Goal: Task Accomplishment & Management: Use online tool/utility

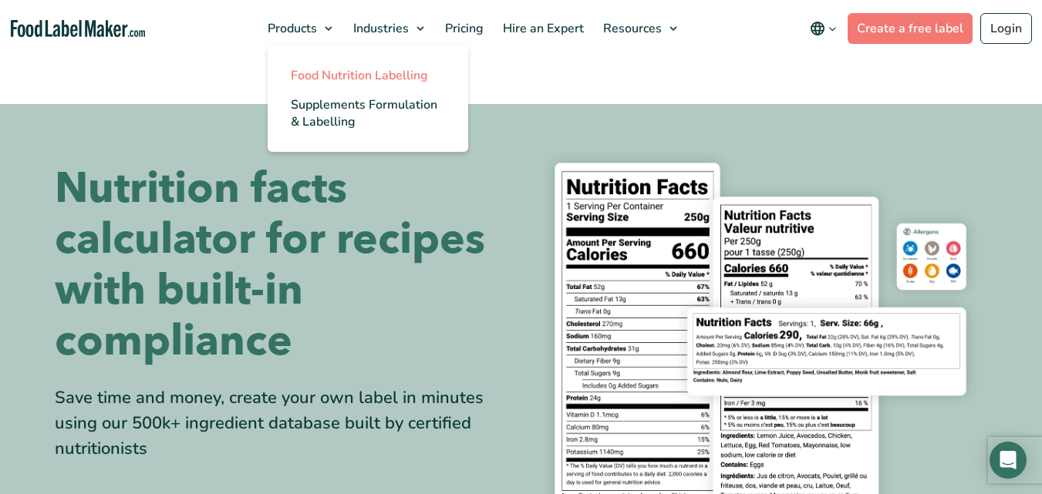
click at [339, 73] on span "Food Nutrition Labelling" at bounding box center [359, 75] width 137 height 17
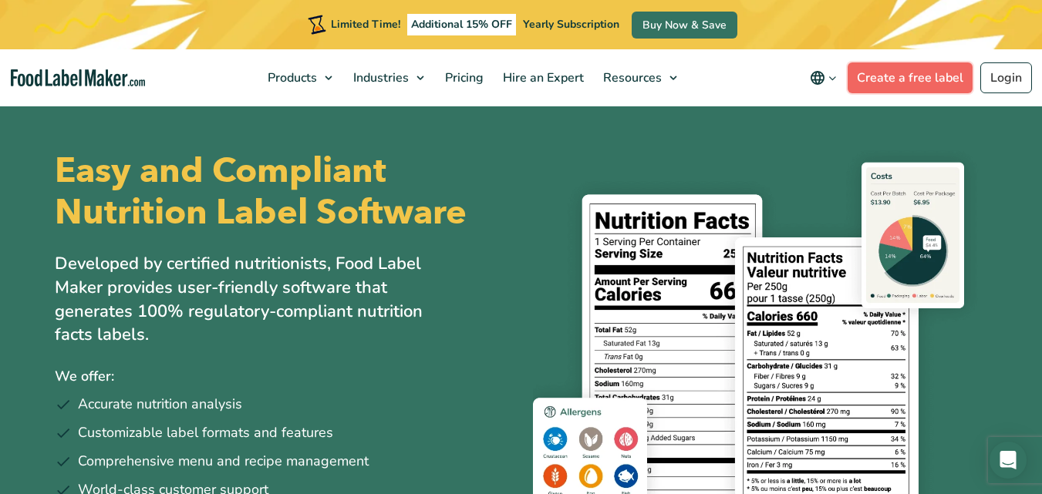
click at [888, 75] on link "Create a free label" at bounding box center [910, 77] width 125 height 31
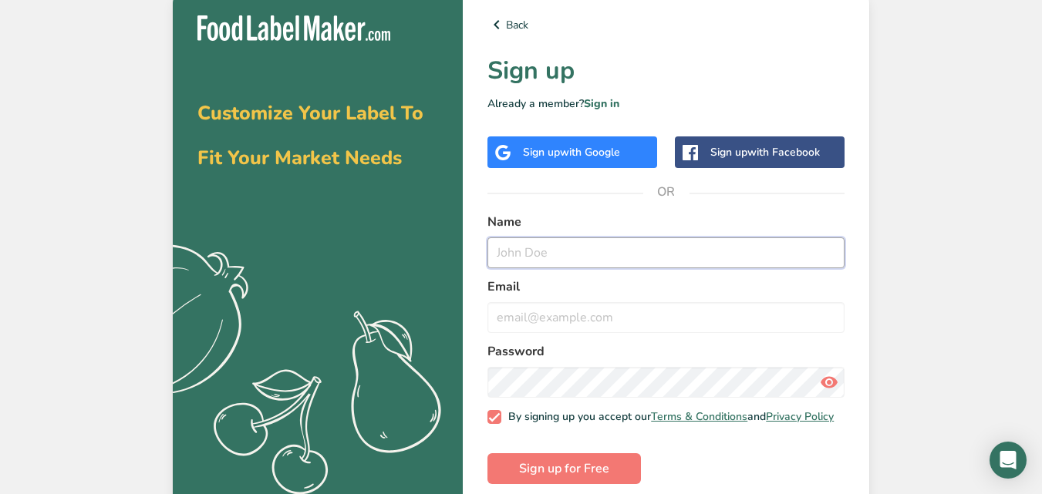
click at [537, 253] on input "text" at bounding box center [665, 253] width 357 height 31
type input "[PERSON_NAME]"
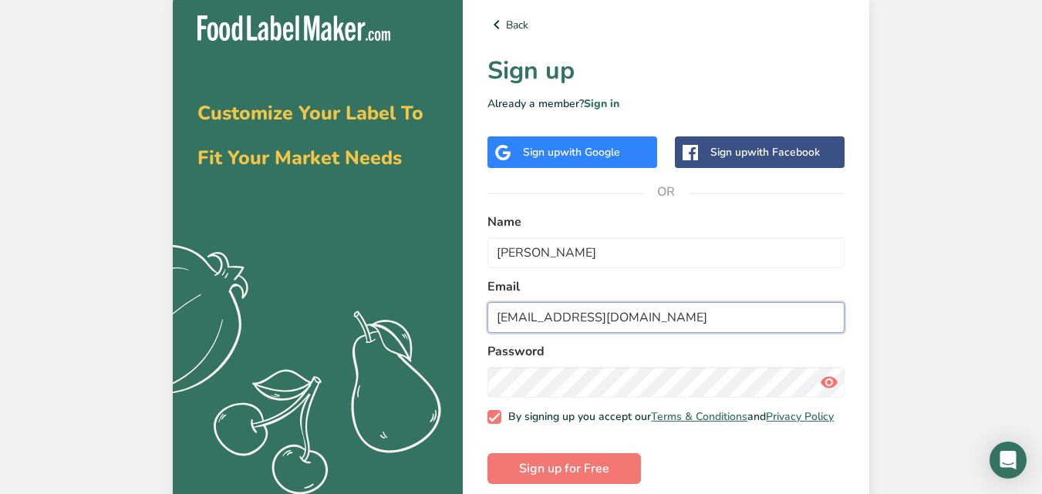
type input "[EMAIL_ADDRESS][DOMAIN_NAME]"
drag, startPoint x: 827, startPoint y: 381, endPoint x: 545, endPoint y: 401, distance: 282.2
click at [545, 401] on form "Name [PERSON_NAME] Email [EMAIL_ADDRESS][DOMAIN_NAME] Password By signing up yo…" at bounding box center [665, 348] width 357 height 271
click at [831, 384] on icon at bounding box center [829, 383] width 19 height 28
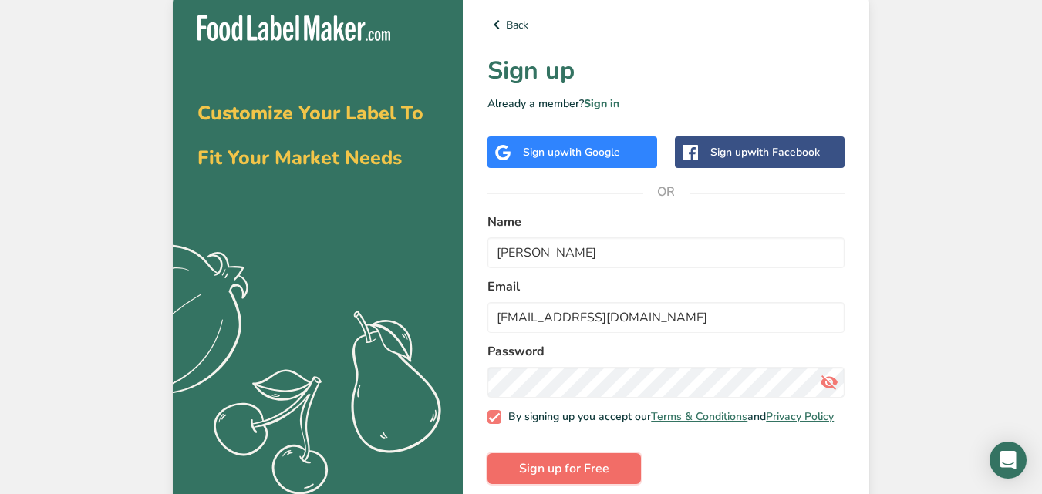
click at [583, 478] on span "Sign up for Free" at bounding box center [564, 469] width 90 height 19
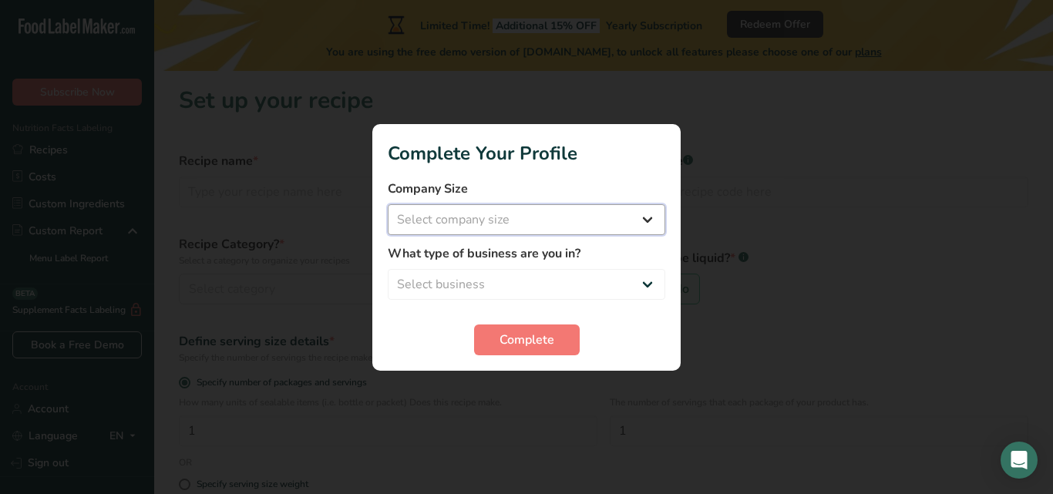
click at [480, 214] on select "Select company size" at bounding box center [527, 219] width 278 height 31
select select "1"
click at [388, 204] on select "Select company size Fewer than 10 Employees 10 to 50 Employees 51 to 500 Employ…" at bounding box center [527, 219] width 278 height 31
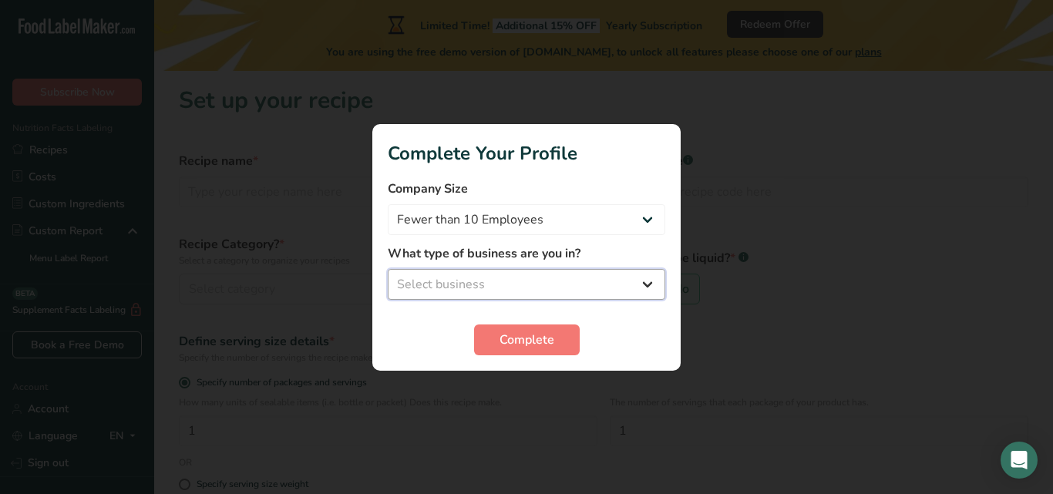
click at [502, 275] on select "Select business Packaged Food Manufacturer Restaurant & Cafe Bakery Meal Plans …" at bounding box center [527, 284] width 278 height 31
select select "8"
click at [388, 269] on select "Select business Packaged Food Manufacturer Restaurant & Cafe Bakery Meal Plans …" at bounding box center [527, 284] width 278 height 31
click at [457, 281] on select "Packaged Food Manufacturer Restaurant & Cafe Bakery Meal Plans & Catering Compa…" at bounding box center [527, 284] width 278 height 31
click at [388, 269] on select "Packaged Food Manufacturer Restaurant & Cafe Bakery Meal Plans & Catering Compa…" at bounding box center [527, 284] width 278 height 31
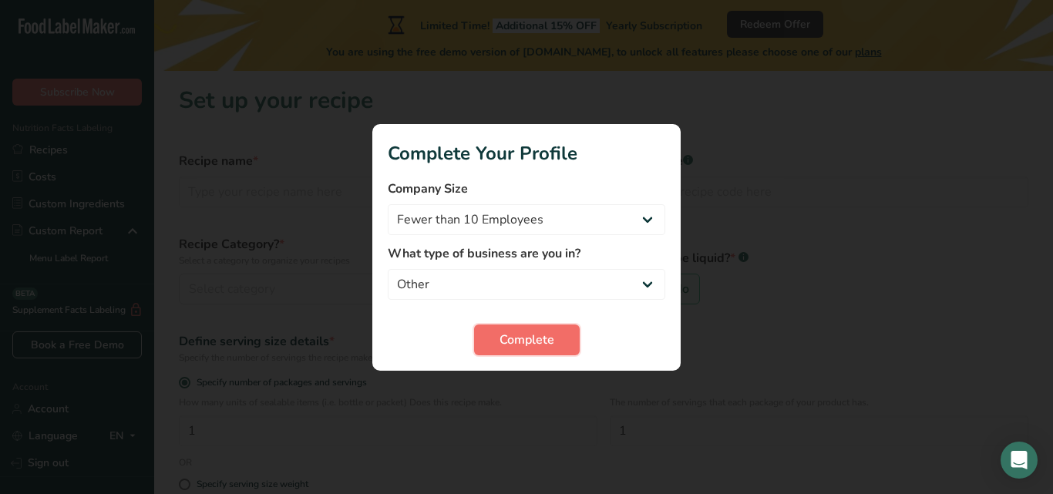
click at [522, 342] on span "Complete" at bounding box center [527, 340] width 55 height 19
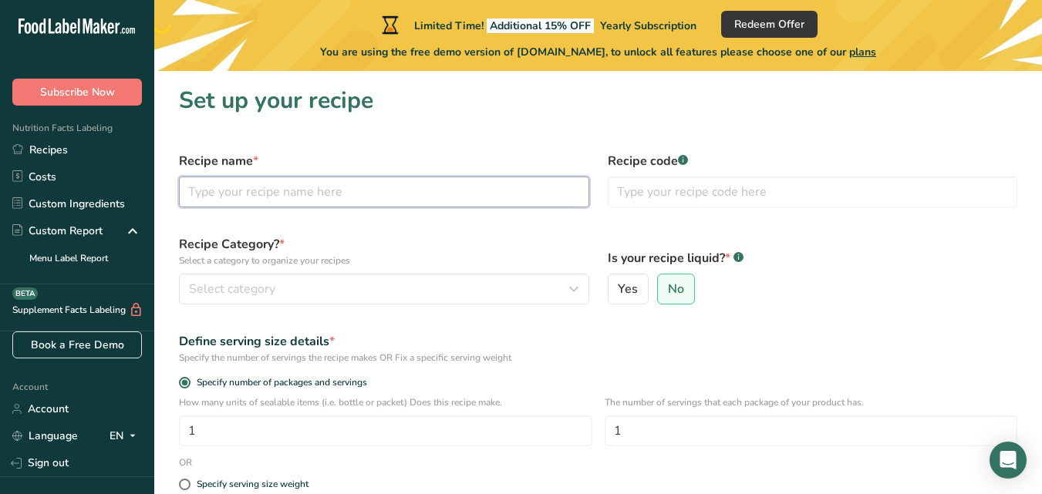
click at [343, 191] on input "text" at bounding box center [384, 192] width 410 height 31
type input "I"
type input "Daily Immune Booster"
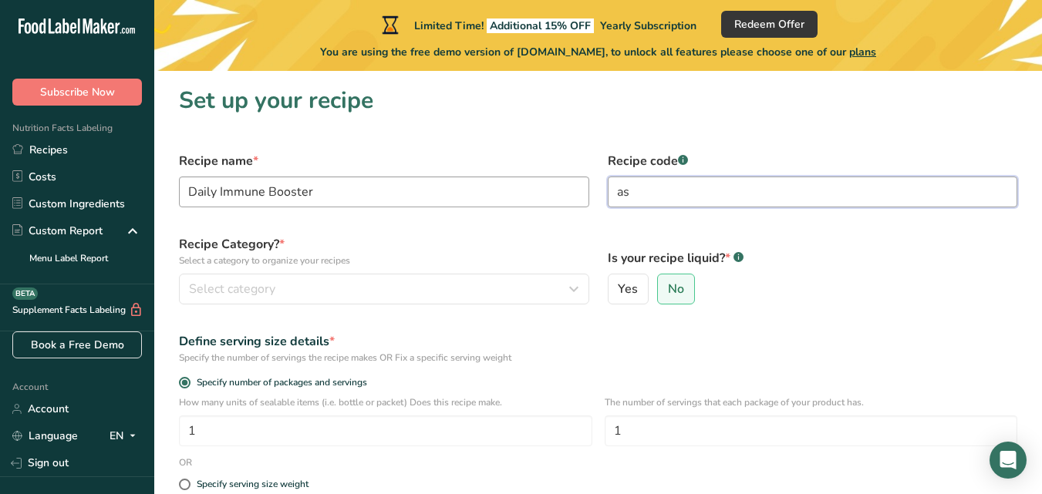
type input "a"
type input "Orange101"
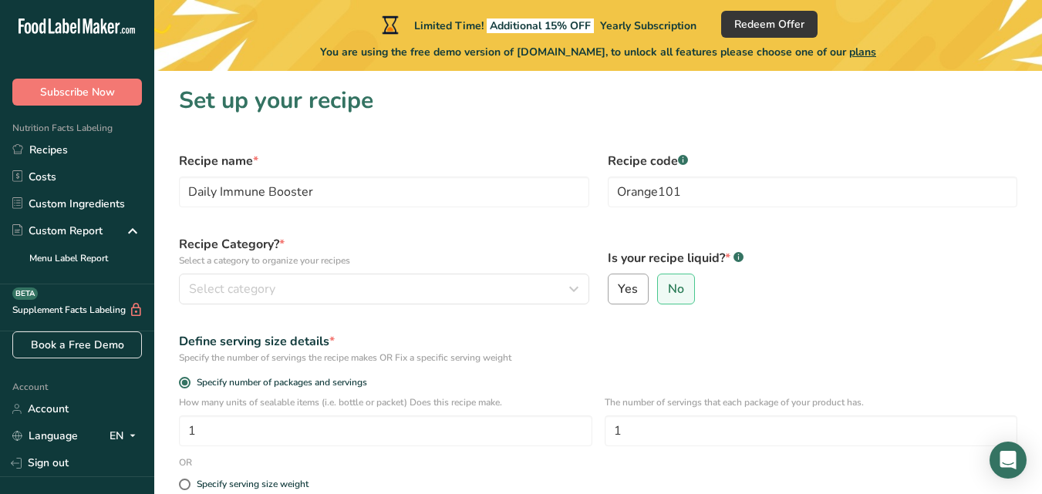
click at [628, 288] on span "Yes" at bounding box center [628, 288] width 20 height 15
click at [619, 288] on input "Yes" at bounding box center [613, 290] width 10 height 10
radio input "true"
radio input "false"
select select "22"
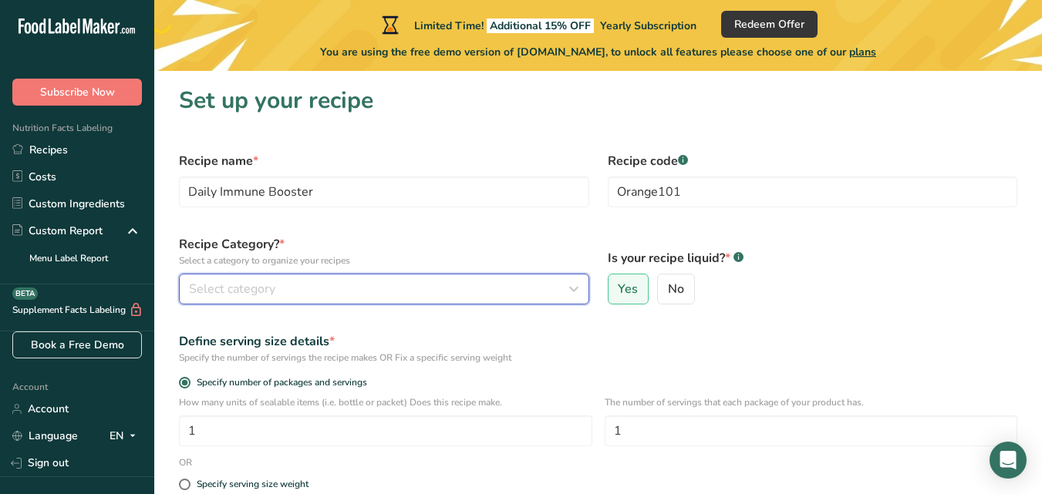
click at [391, 291] on div "Select category" at bounding box center [379, 289] width 381 height 19
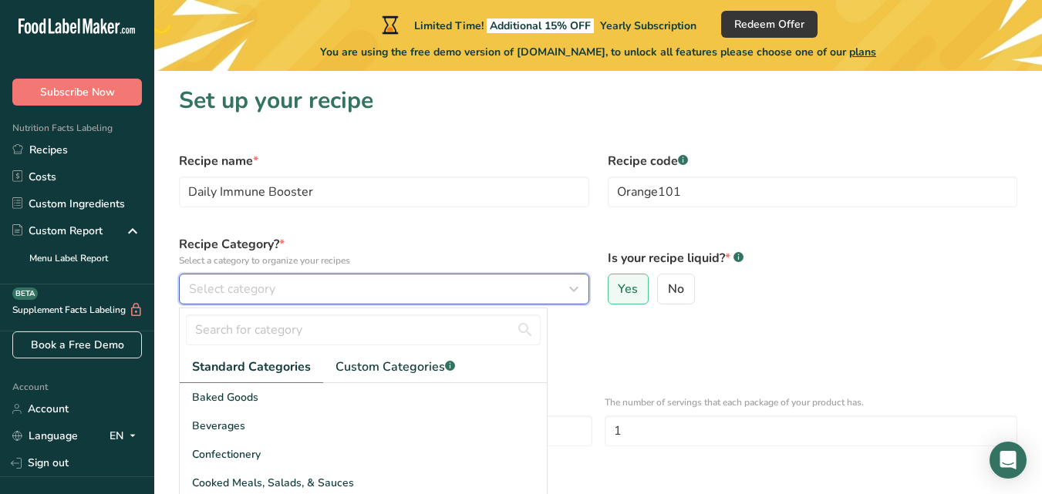
click at [574, 284] on icon "button" at bounding box center [574, 289] width 19 height 28
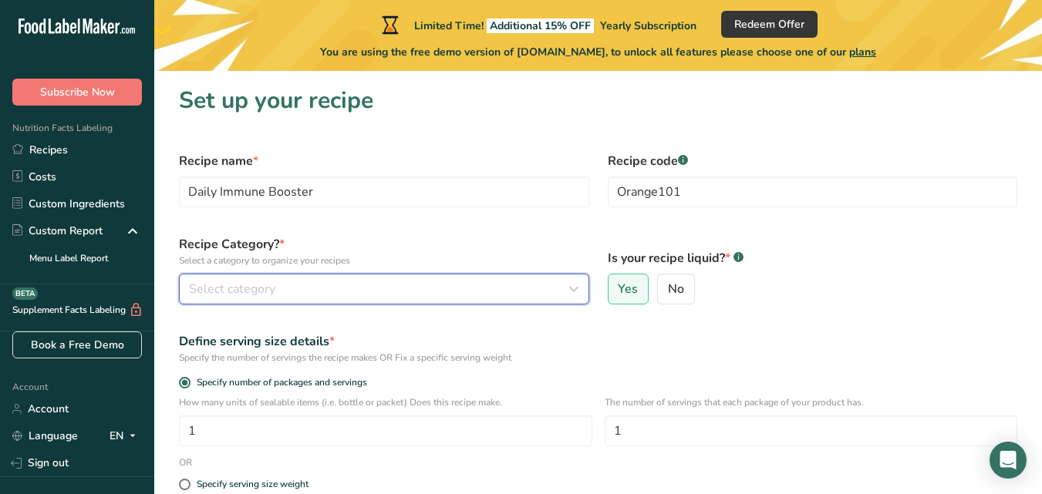
click at [574, 284] on icon "button" at bounding box center [574, 289] width 19 height 28
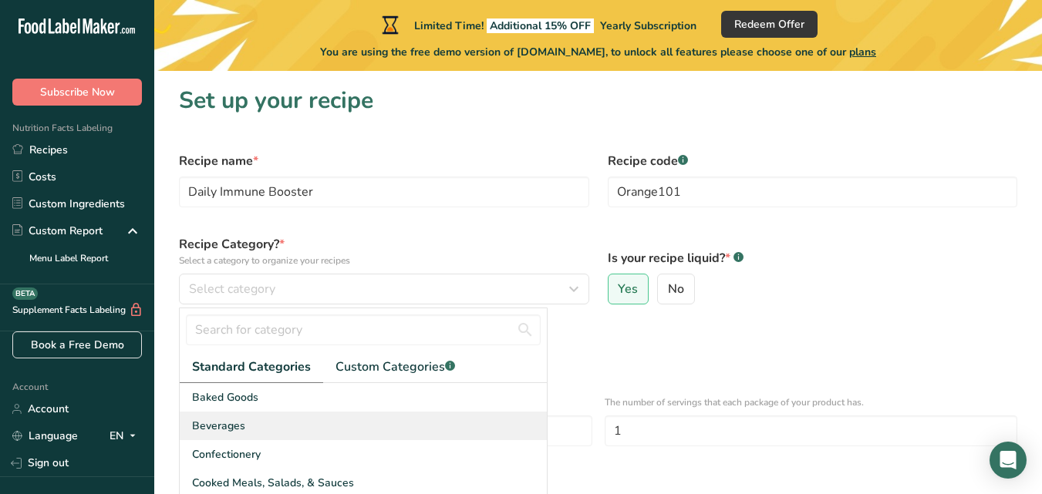
click at [241, 426] on span "Beverages" at bounding box center [218, 426] width 53 height 16
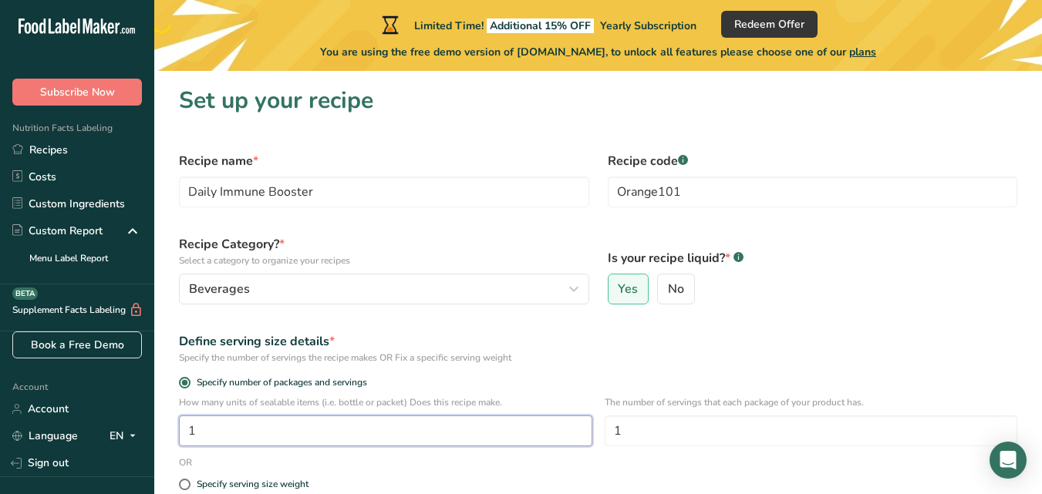
click at [357, 423] on input "1" at bounding box center [385, 431] width 413 height 31
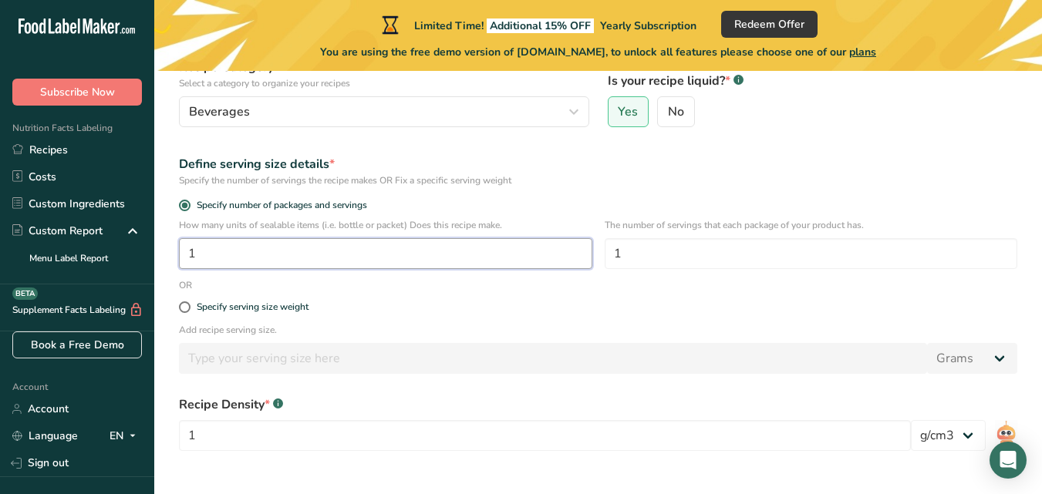
scroll to position [186, 0]
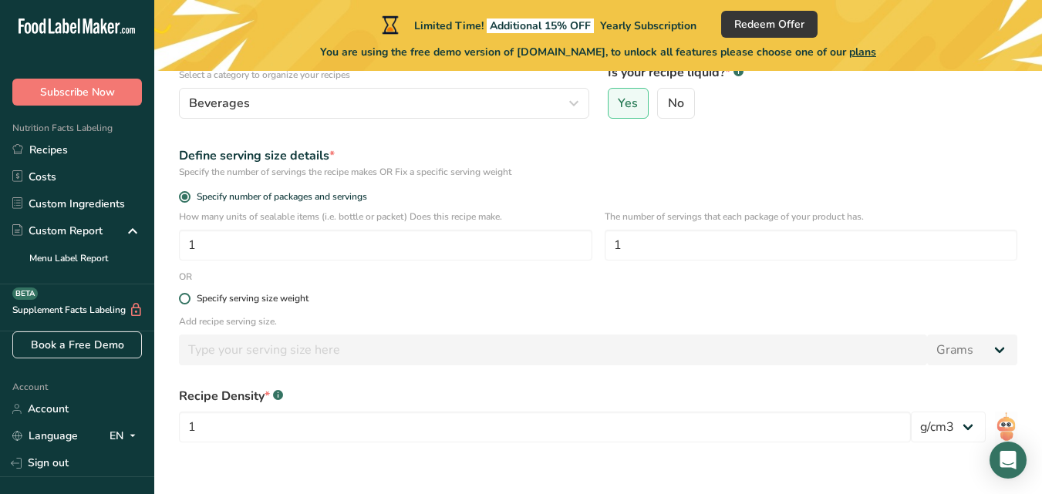
click at [184, 298] on span at bounding box center [185, 299] width 12 height 12
click at [184, 298] on input "Specify serving size weight" at bounding box center [184, 299] width 10 height 10
radio input "true"
radio input "false"
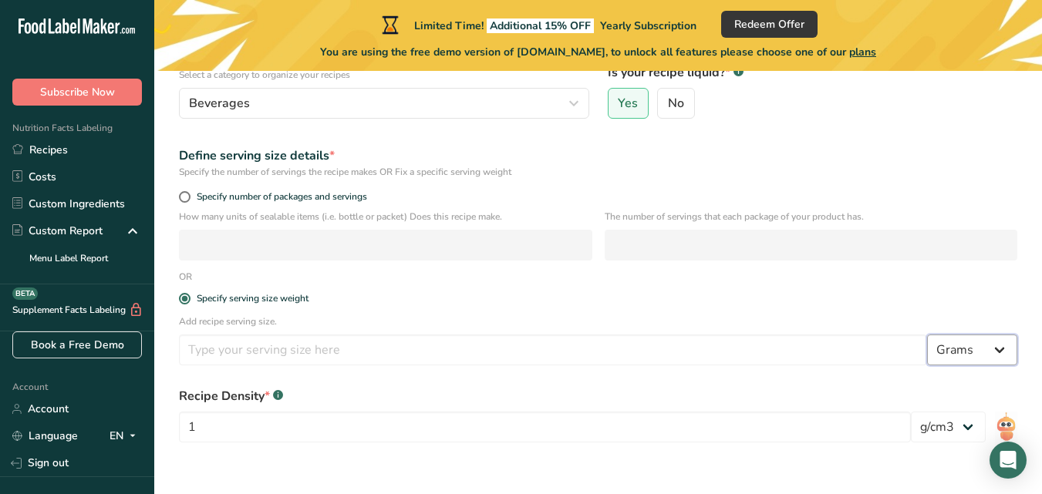
click at [1005, 347] on select "Grams kg mg mcg lb oz l mL fl oz tbsp tsp cup qt gallon" at bounding box center [972, 350] width 90 height 31
select select "17"
click at [927, 335] on select "Grams kg mg mcg lb oz l mL fl oz tbsp tsp cup qt gallon" at bounding box center [972, 350] width 90 height 31
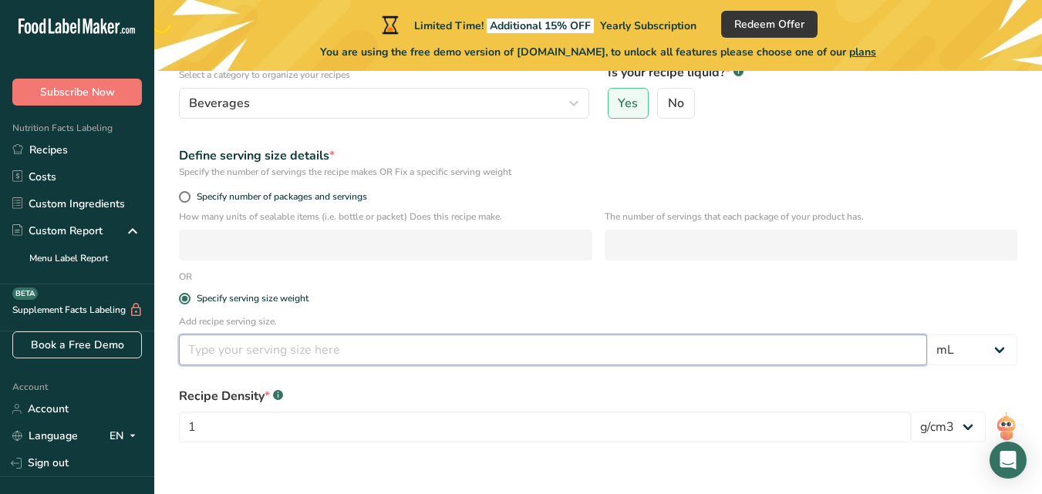
click at [359, 361] on input "number" at bounding box center [553, 350] width 748 height 31
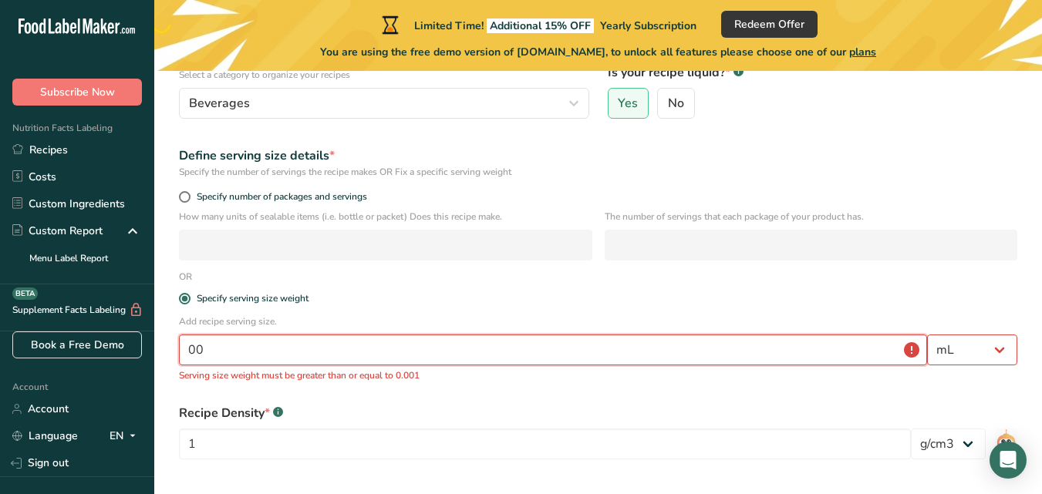
type input "0"
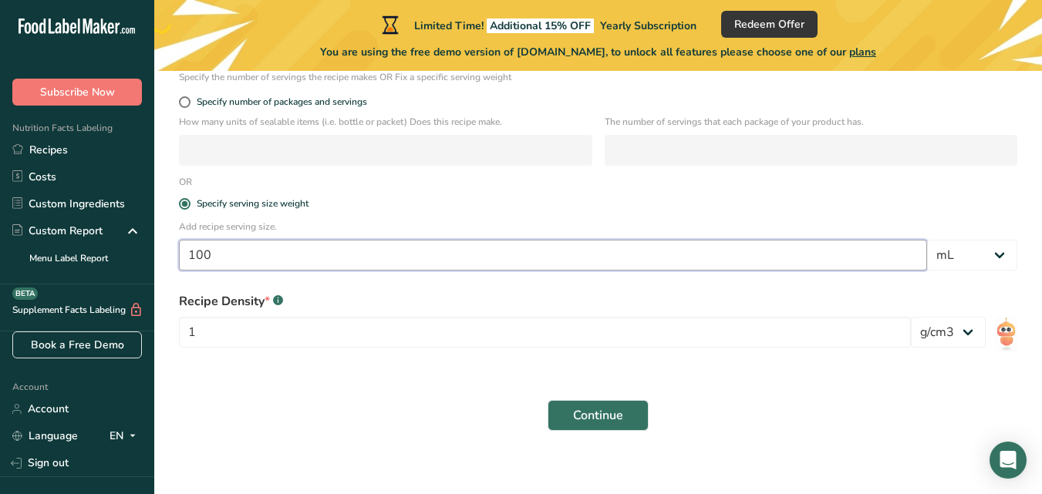
scroll to position [282, 0]
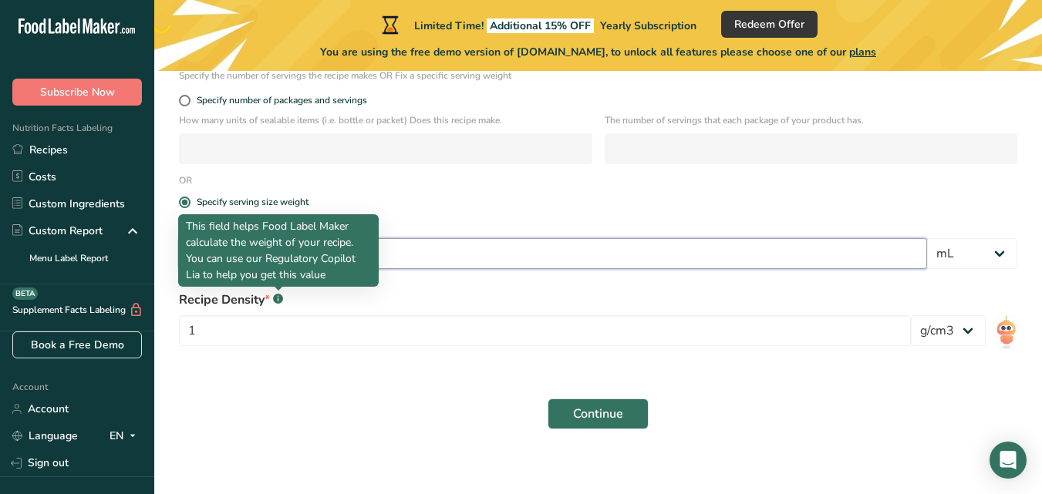
type input "100"
click at [275, 295] on rect at bounding box center [278, 299] width 10 height 10
click at [275, 298] on rect at bounding box center [278, 299] width 10 height 10
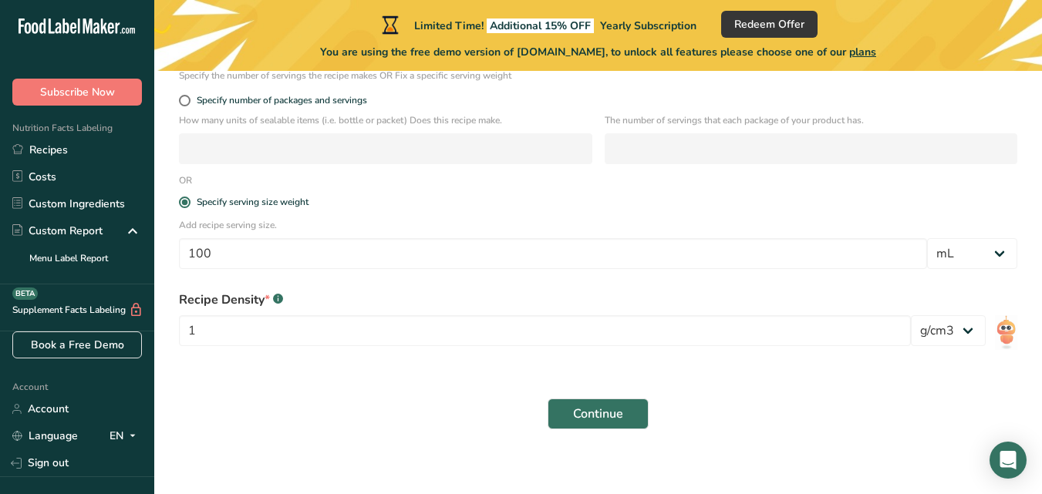
click at [275, 298] on rect at bounding box center [278, 299] width 10 height 10
click at [1007, 332] on div at bounding box center [1006, 335] width 22 height 40
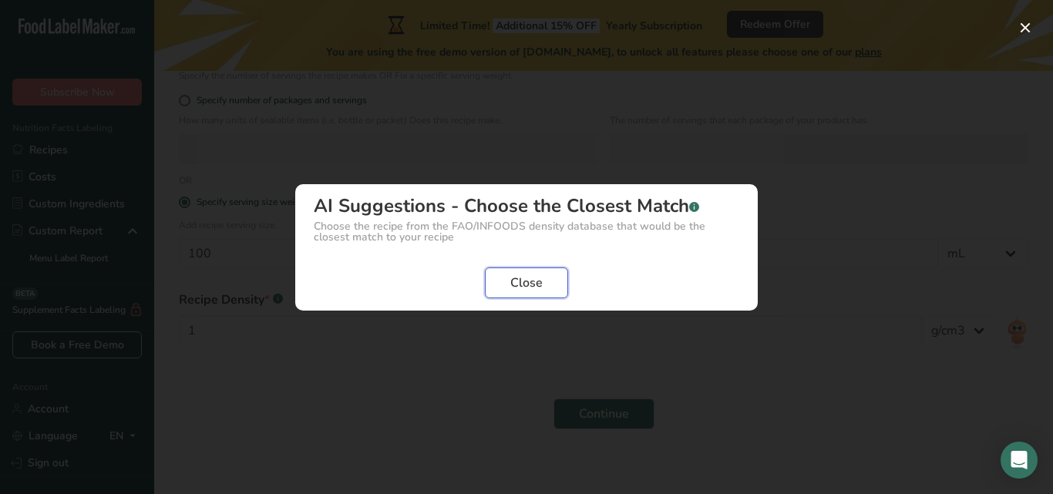
click at [507, 288] on button "Close" at bounding box center [526, 283] width 83 height 31
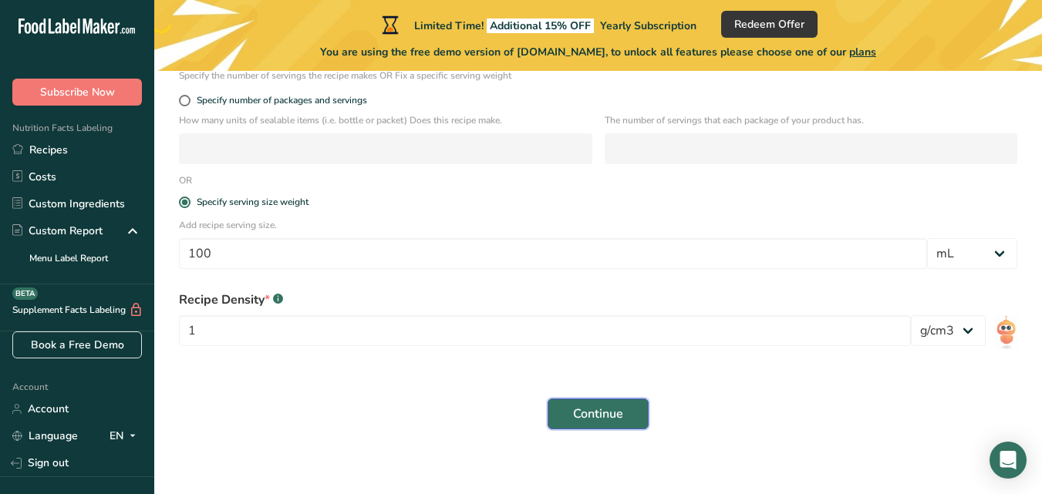
click at [618, 407] on span "Continue" at bounding box center [598, 414] width 50 height 19
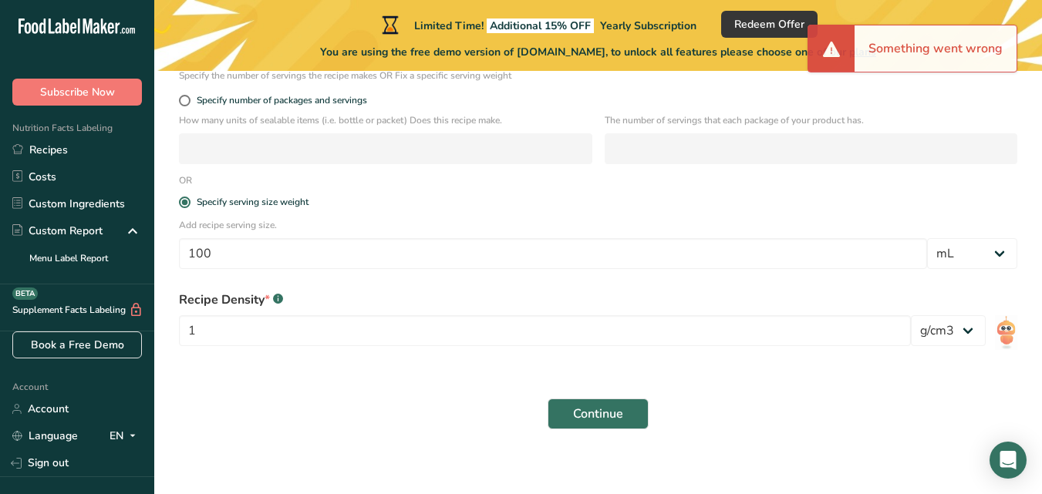
click at [775, 408] on div "Continue" at bounding box center [598, 413] width 857 height 49
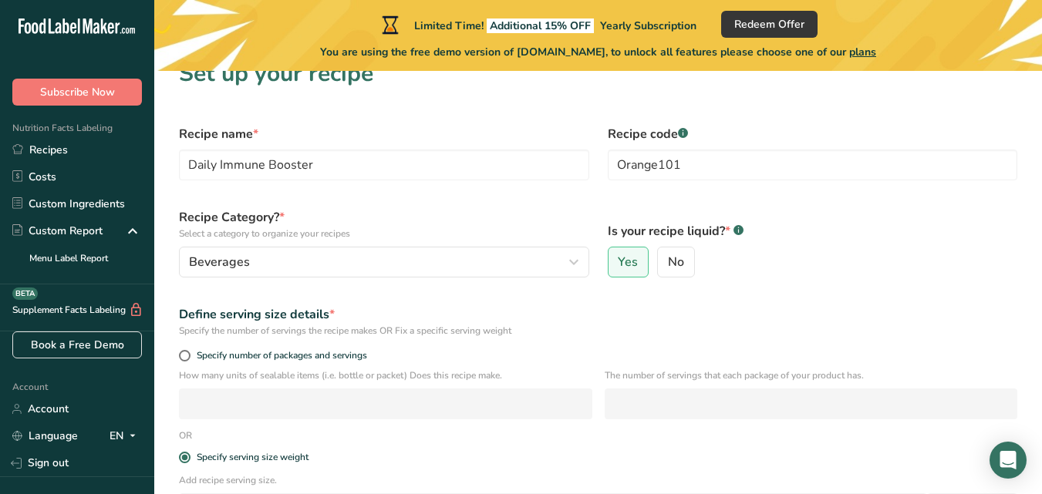
scroll to position [0, 0]
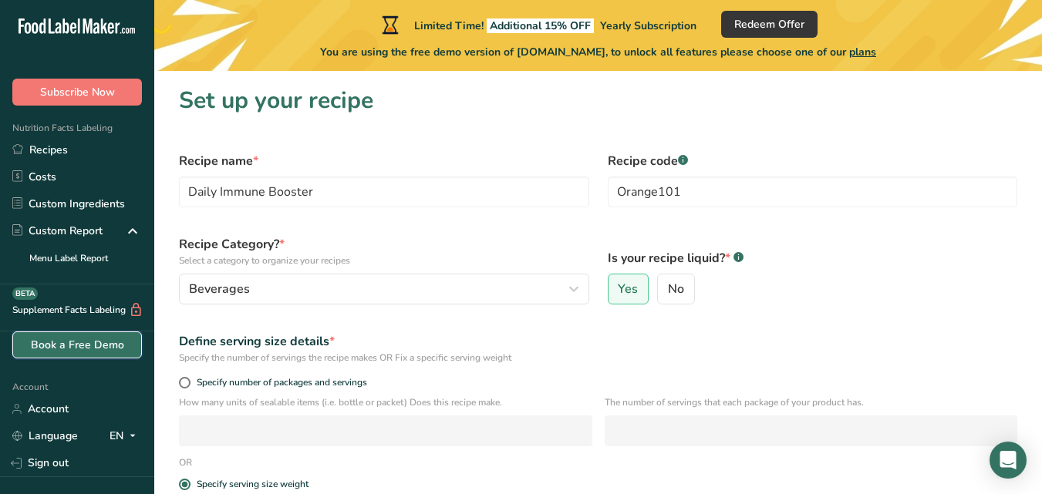
click at [73, 339] on link "Book a Free Demo" at bounding box center [77, 345] width 130 height 27
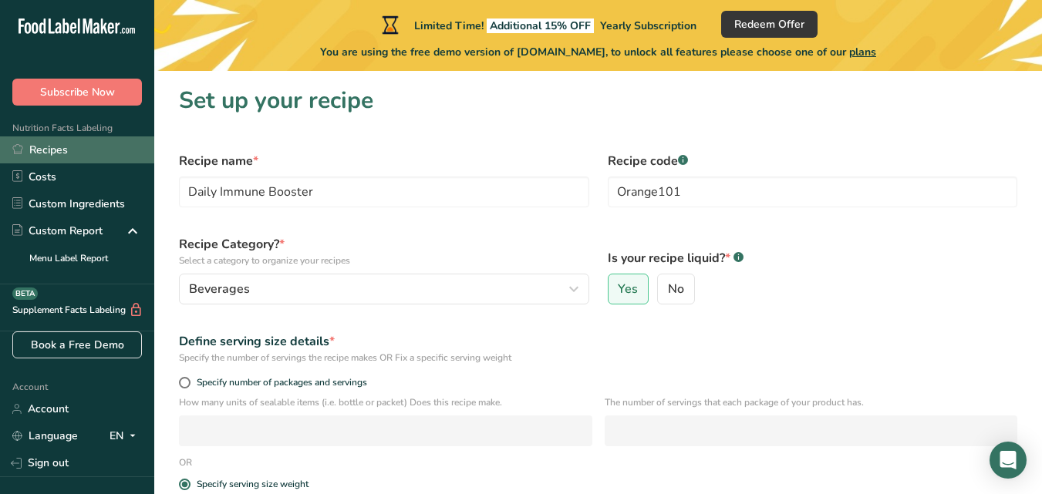
click at [67, 144] on link "Recipes" at bounding box center [77, 150] width 154 height 27
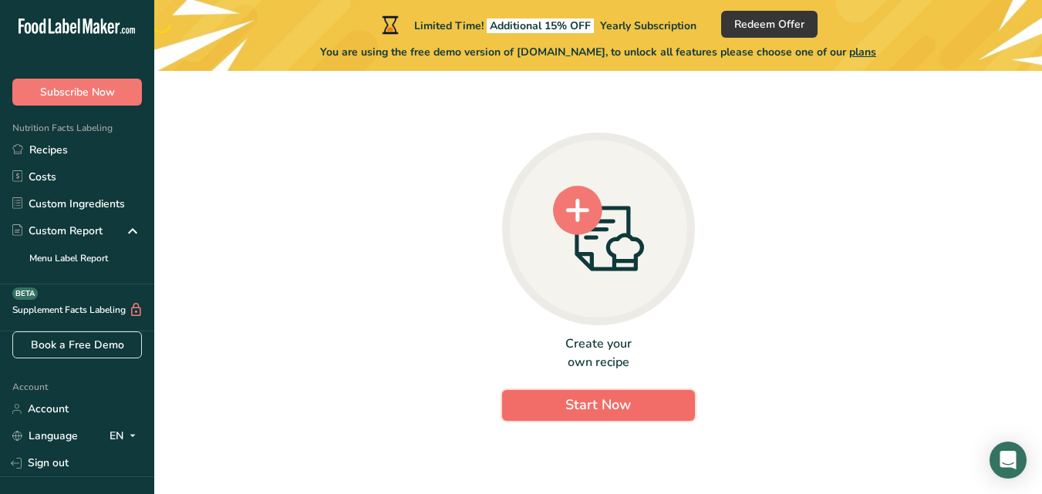
click at [622, 413] on span "Start Now" at bounding box center [598, 405] width 66 height 19
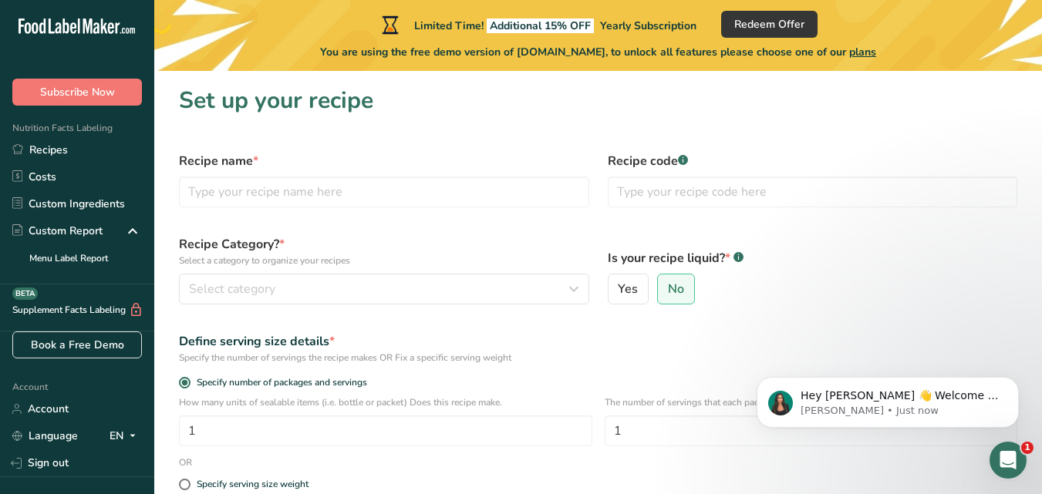
click at [1005, 464] on icon "Open Intercom Messenger" at bounding box center [1008, 460] width 25 height 25
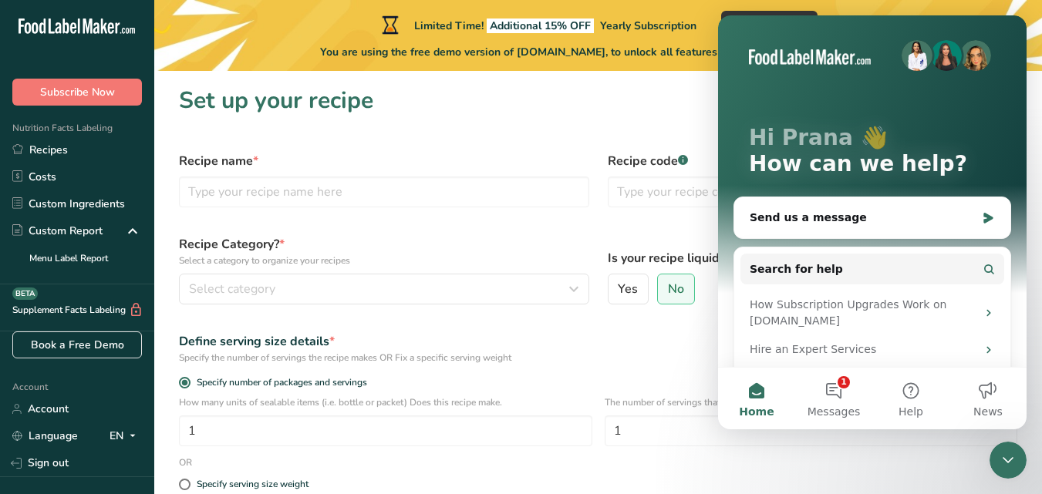
click at [644, 105] on h1 "Set up your recipe" at bounding box center [598, 100] width 838 height 35
click at [667, 101] on h1 "Set up your recipe" at bounding box center [598, 100] width 838 height 35
click at [1006, 474] on div "Close Intercom Messenger" at bounding box center [1007, 460] width 37 height 37
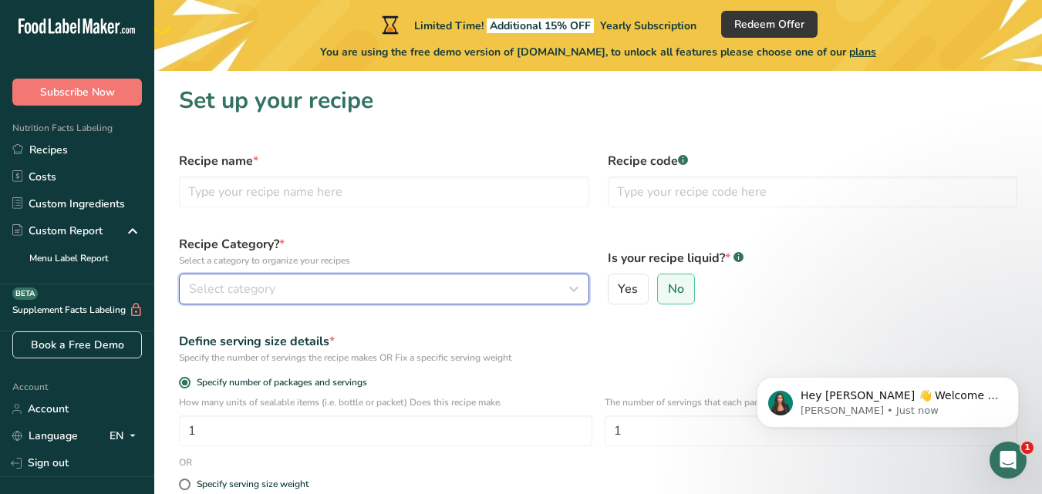
click at [405, 295] on div "Select category" at bounding box center [379, 289] width 381 height 19
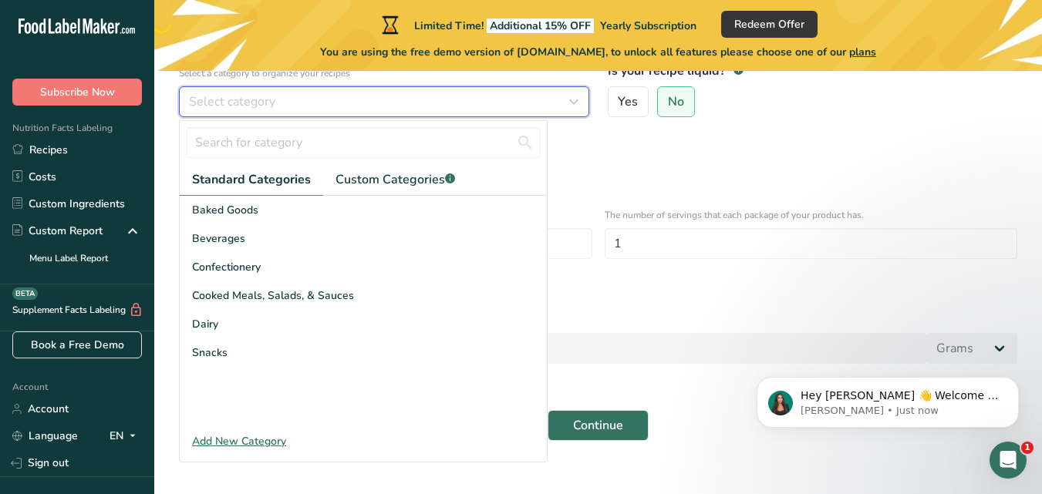
scroll to position [190, 0]
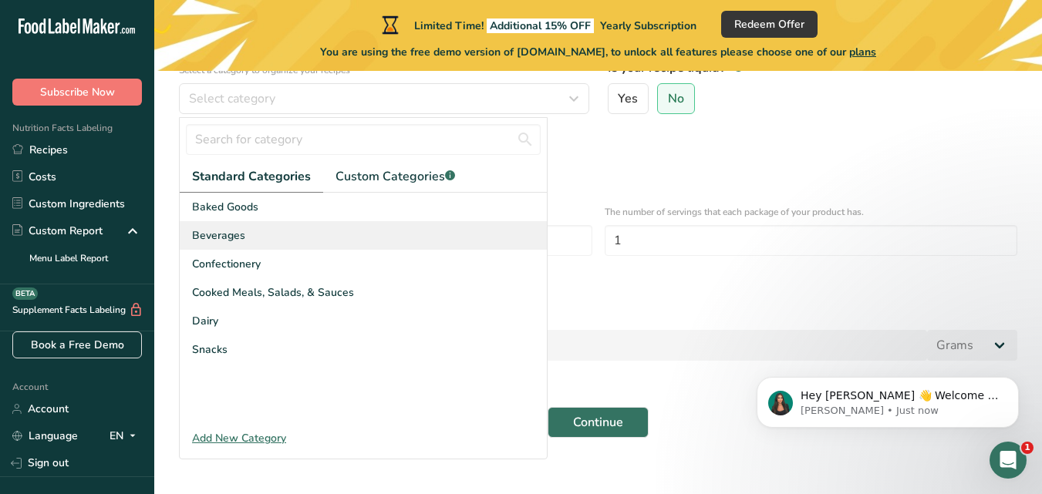
click at [228, 241] on span "Beverages" at bounding box center [218, 236] width 53 height 16
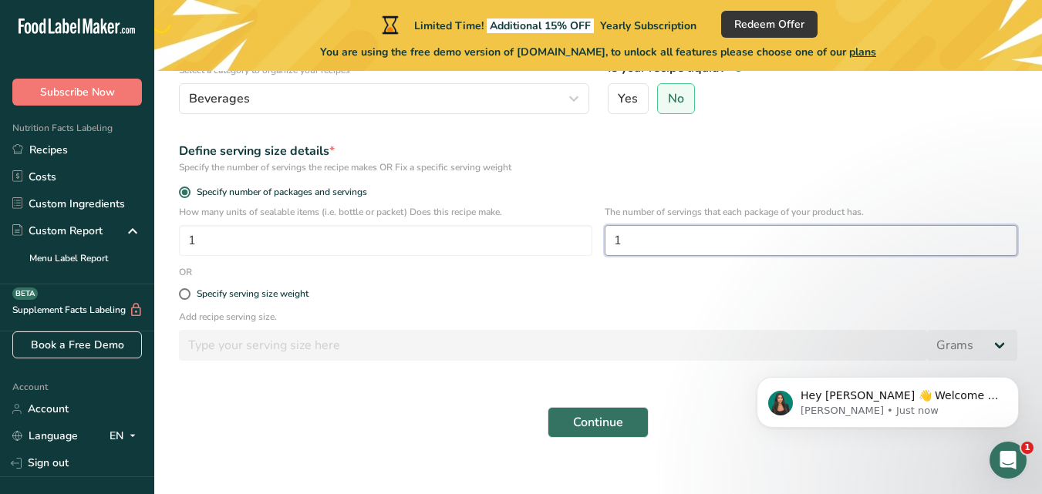
click at [652, 248] on input "1" at bounding box center [811, 240] width 413 height 31
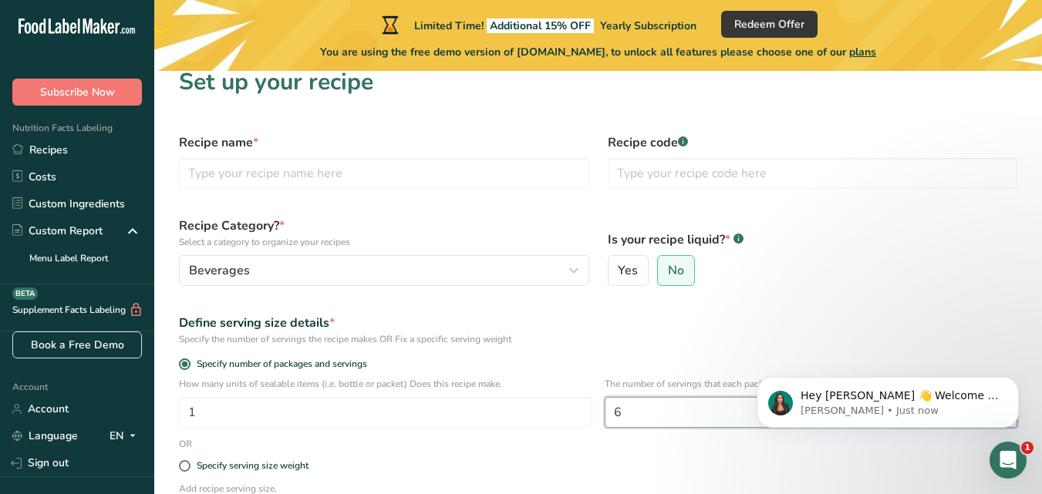
scroll to position [6, 0]
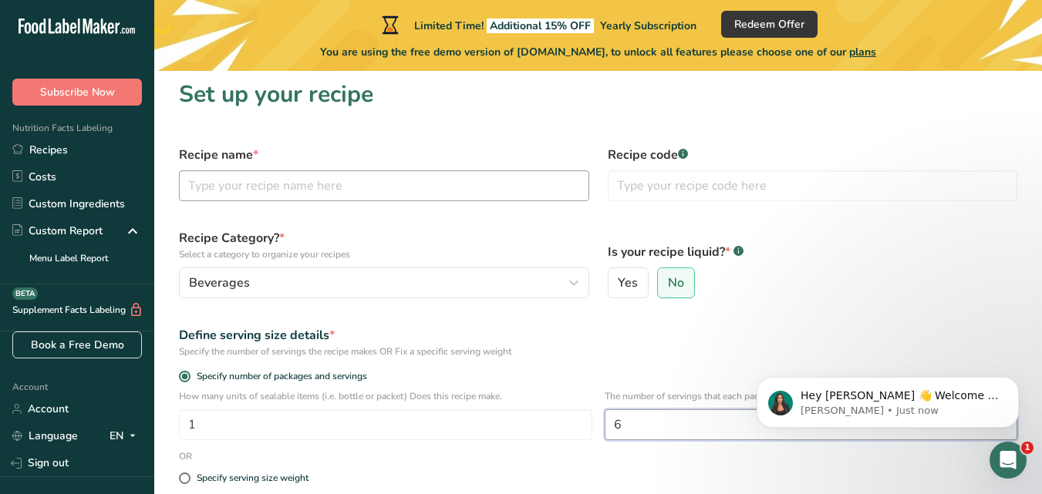
type input "6"
click at [367, 190] on input "text" at bounding box center [384, 185] width 410 height 31
type input "Daily Immune Booster"
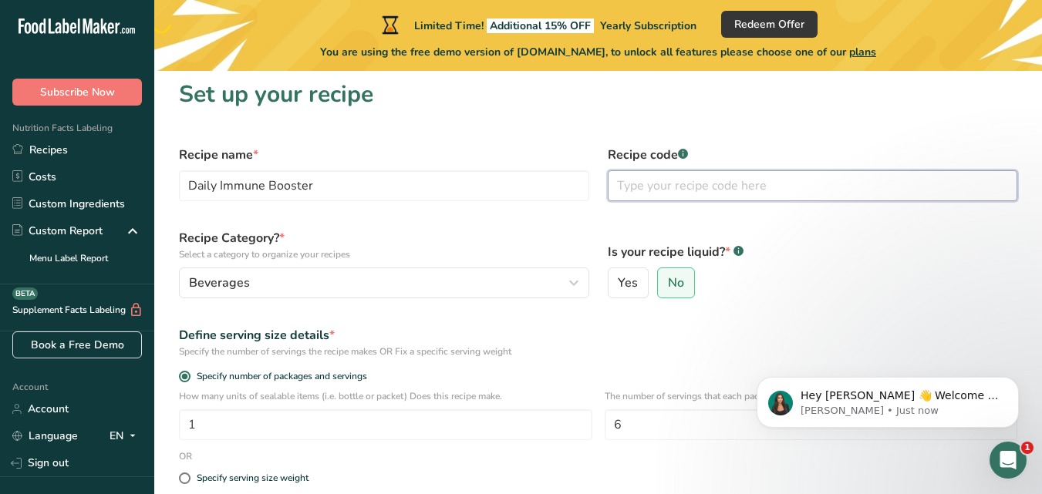
click at [655, 190] on input "text" at bounding box center [813, 185] width 410 height 31
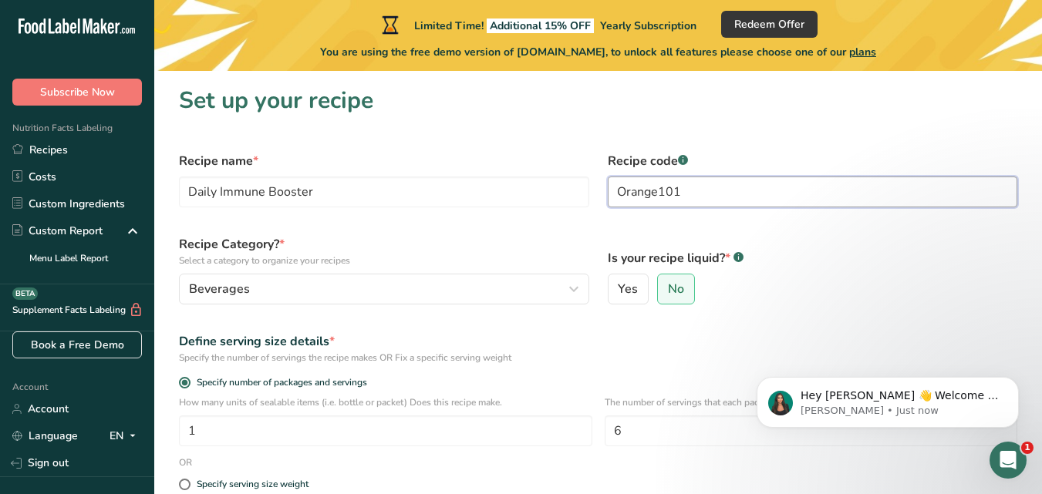
scroll to position [2, 0]
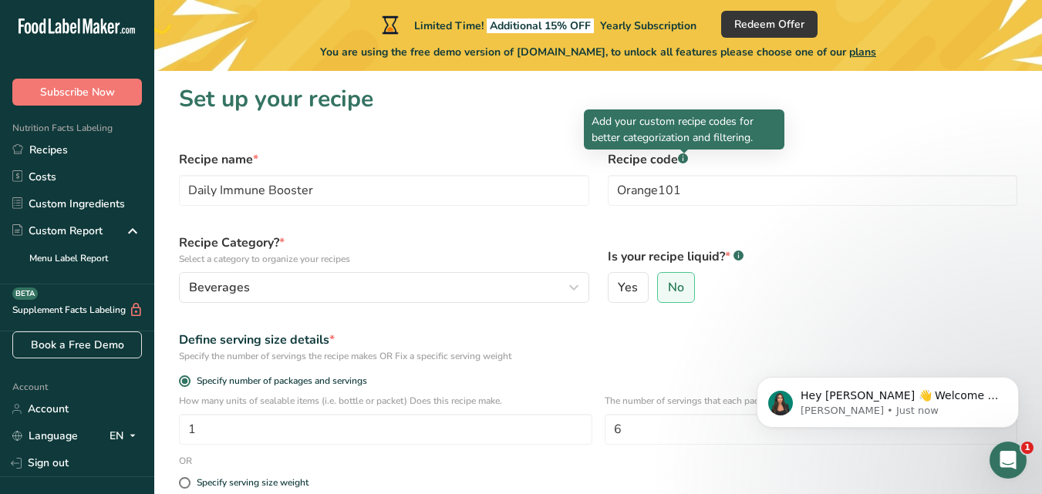
click at [685, 157] on rect at bounding box center [683, 158] width 10 height 10
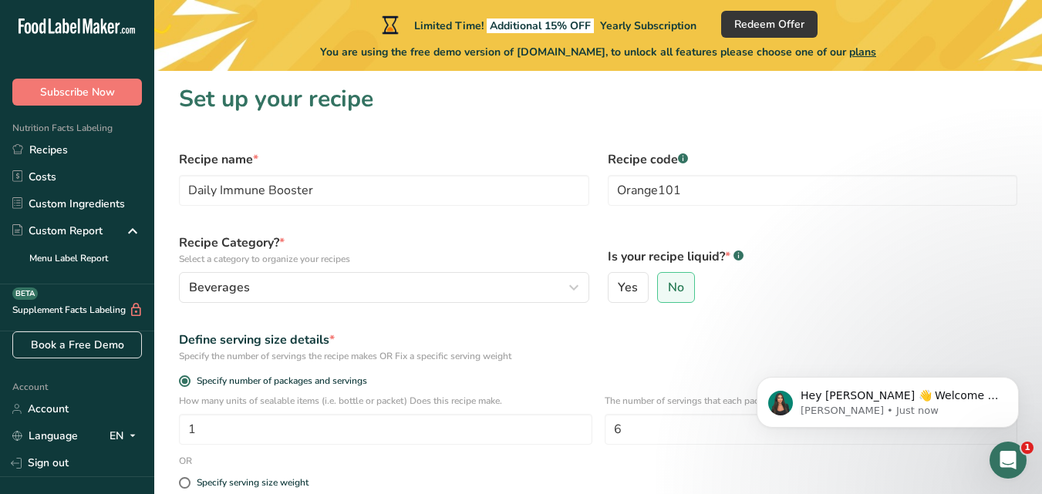
click at [685, 157] on rect at bounding box center [683, 158] width 10 height 10
click at [688, 197] on input "Orange101" at bounding box center [813, 190] width 410 height 31
click at [658, 194] on input "Orange101" at bounding box center [813, 190] width 410 height 31
click at [658, 194] on input "101" at bounding box center [813, 190] width 410 height 31
type input "1"
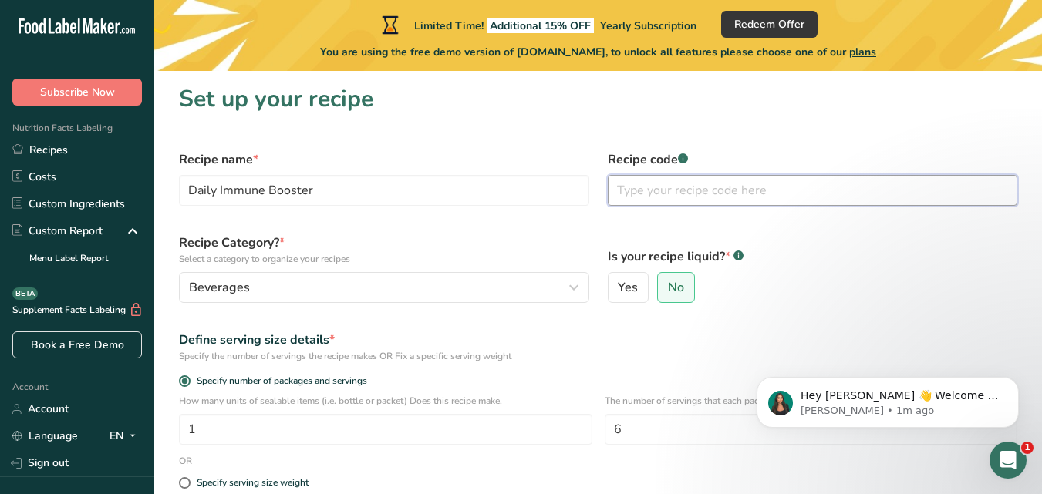
type input "K"
type input "O"
type input "P"
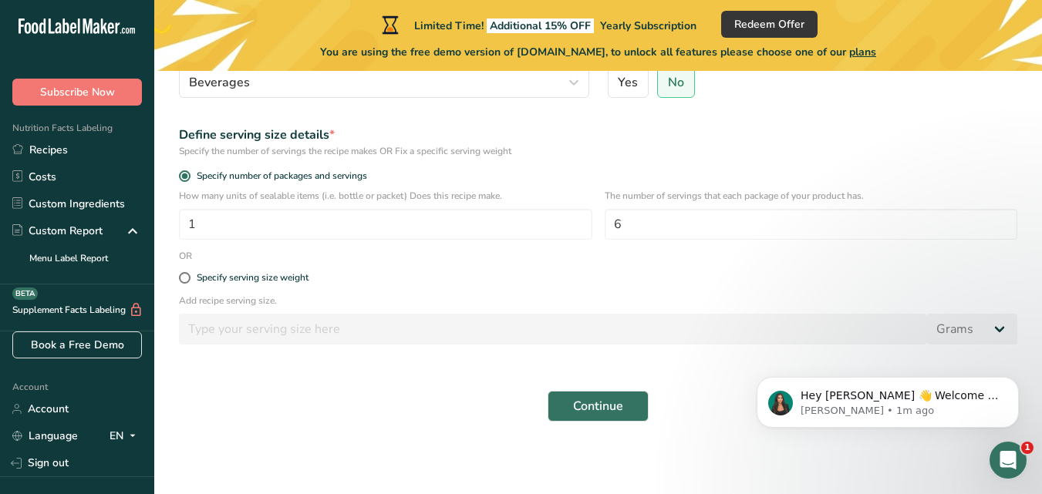
scroll to position [208, 0]
drag, startPoint x: 1044, startPoint y: 188, endPoint x: 298, endPoint y: 83, distance: 753.9
type input "Yellow101"
click at [627, 406] on button "Continue" at bounding box center [598, 404] width 101 height 31
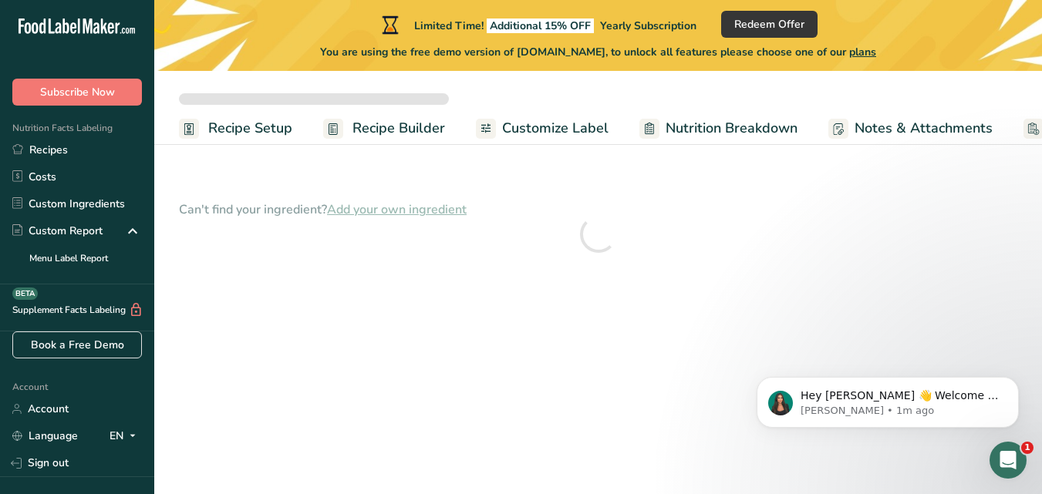
click at [406, 214] on div at bounding box center [598, 234] width 838 height 117
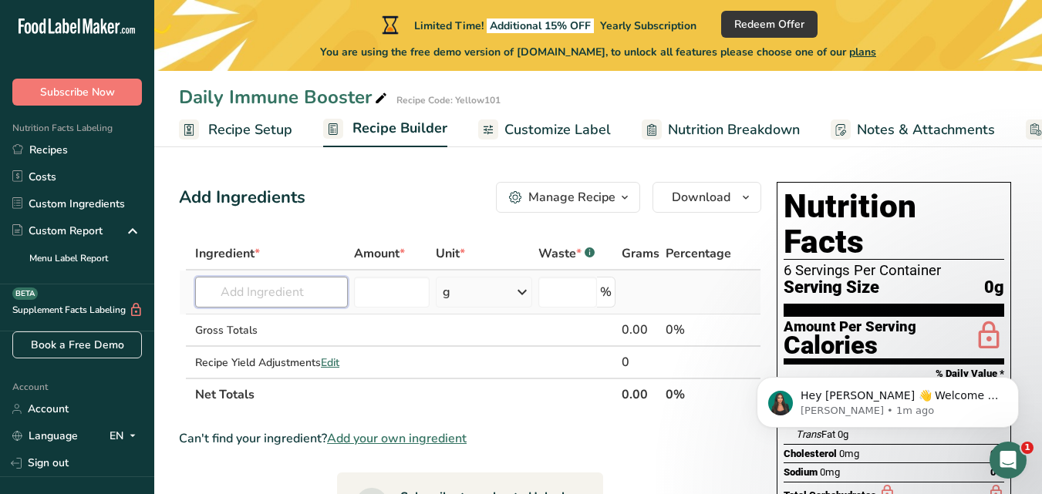
click at [278, 293] on input "text" at bounding box center [271, 292] width 153 height 31
type input "O"
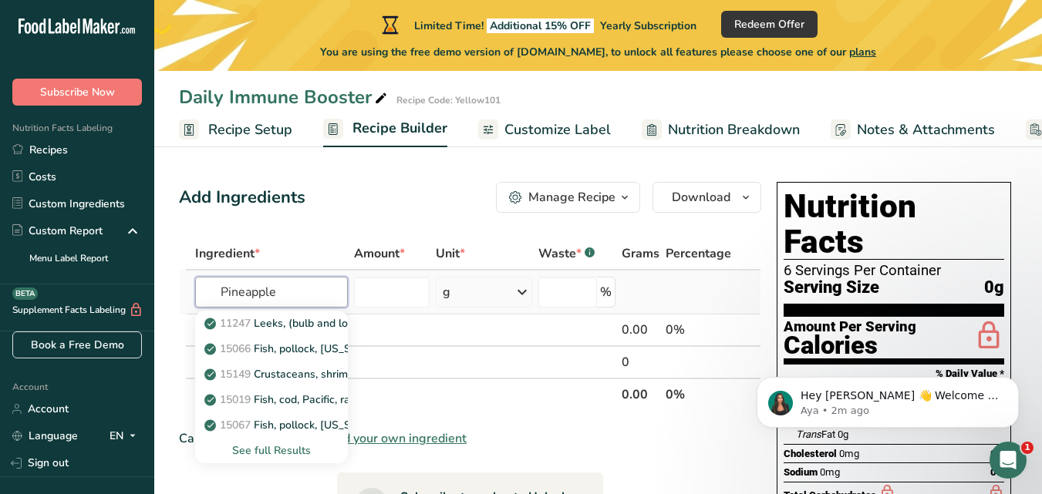
click at [297, 281] on input "Pineapple" at bounding box center [271, 292] width 153 height 31
type input "Pineapple"
click at [393, 285] on input "number" at bounding box center [392, 292] width 76 height 31
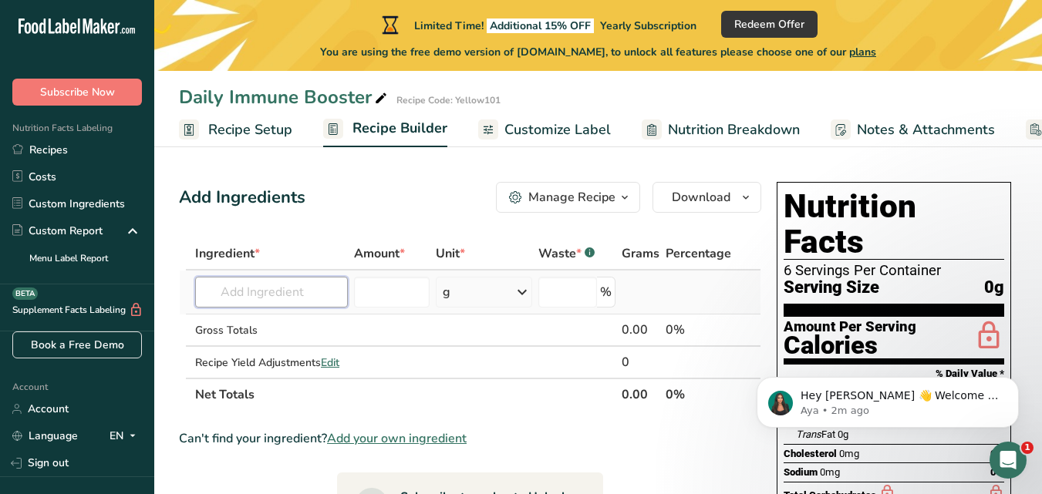
click at [269, 298] on input "text" at bounding box center [271, 292] width 153 height 31
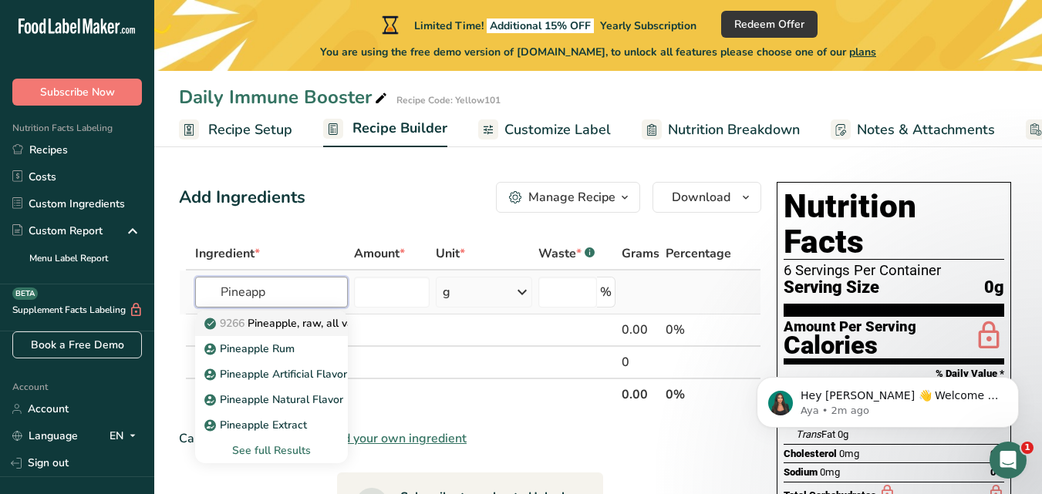
type input "Pineapp"
click at [279, 322] on p "9266 Pineapple, raw, all varieties" at bounding box center [295, 323] width 176 height 16
type input "Pineapple, raw, all varieties"
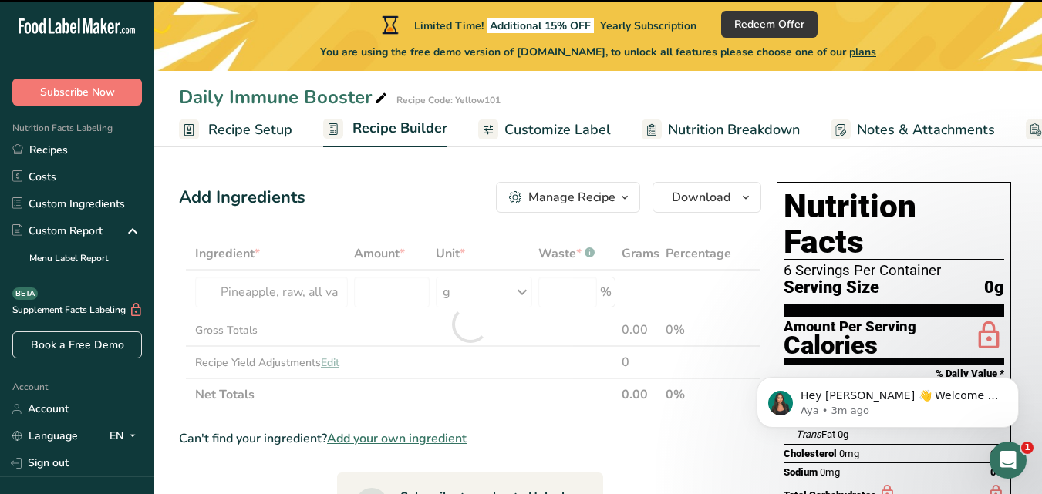
type input "0"
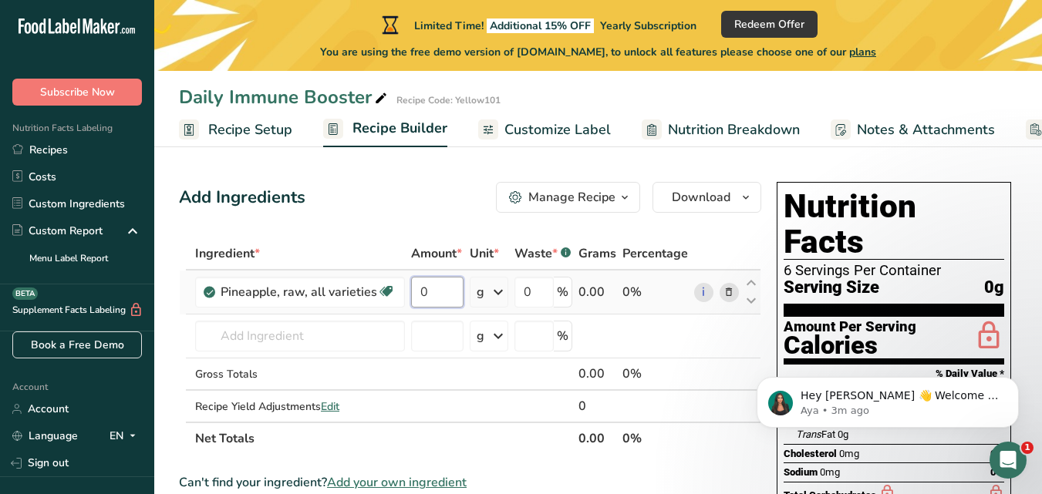
click at [420, 292] on input "0" at bounding box center [437, 292] width 52 height 31
type input "4"
type input "500"
click at [515, 320] on div "Ingredient * Amount * Unit * Waste * .a-a{fill:#347362;}.b-a{fill:#fff;} Grams …" at bounding box center [470, 346] width 582 height 217
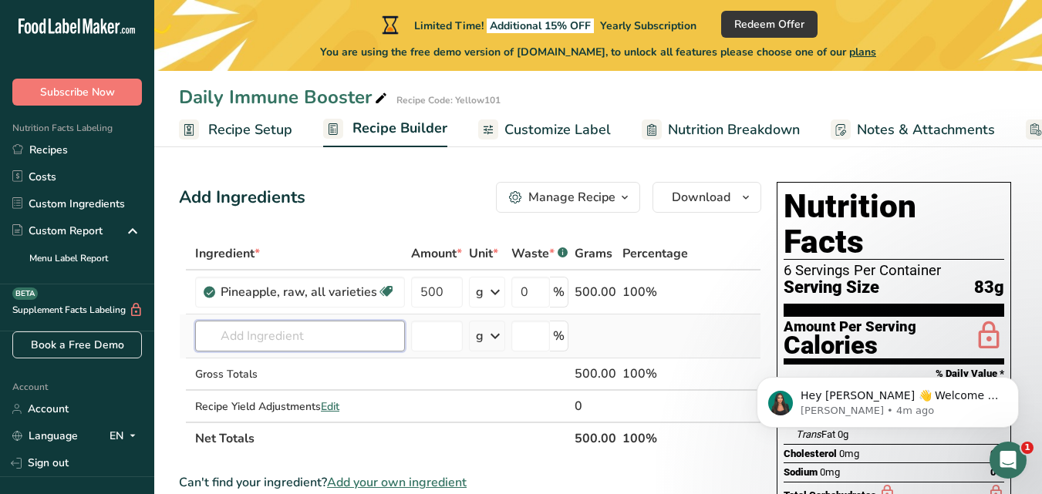
click at [312, 334] on input "text" at bounding box center [300, 336] width 210 height 31
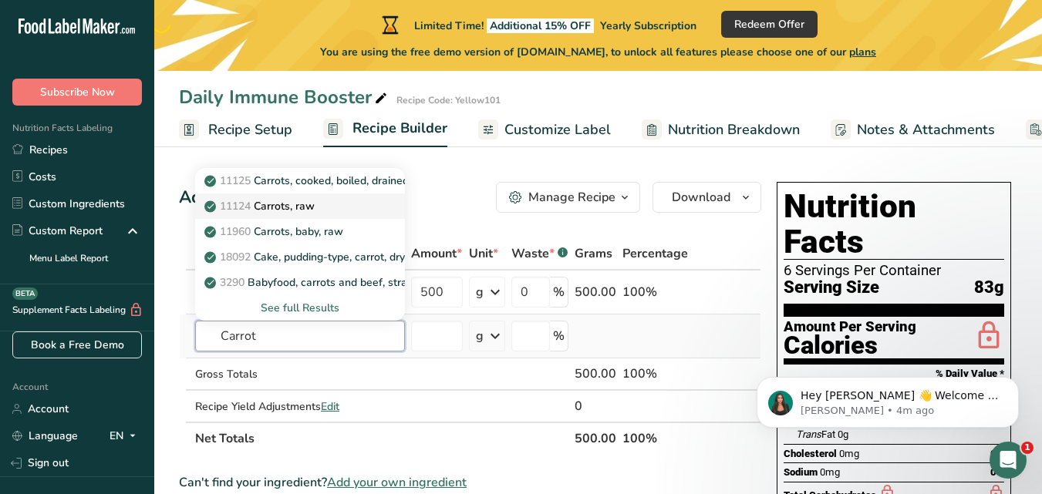
type input "Carrot"
click at [297, 212] on p "11124 Carrots, raw" at bounding box center [260, 206] width 107 height 16
type input "Carrots, raw"
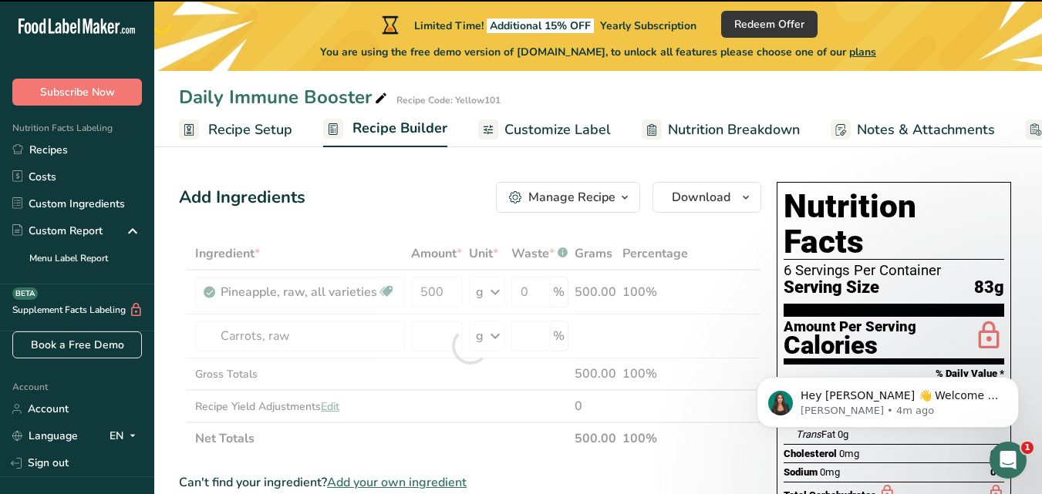
type input "0"
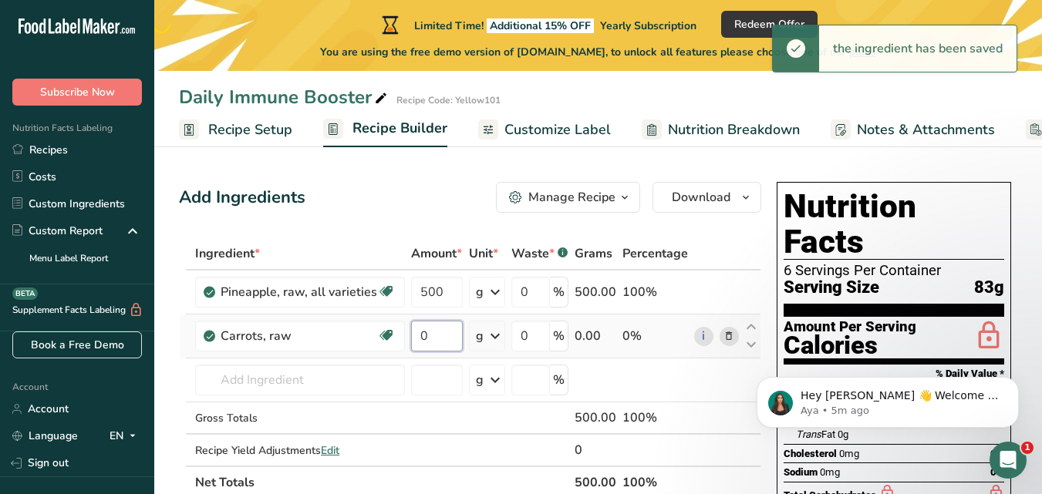
click at [438, 338] on input "0" at bounding box center [437, 336] width 52 height 31
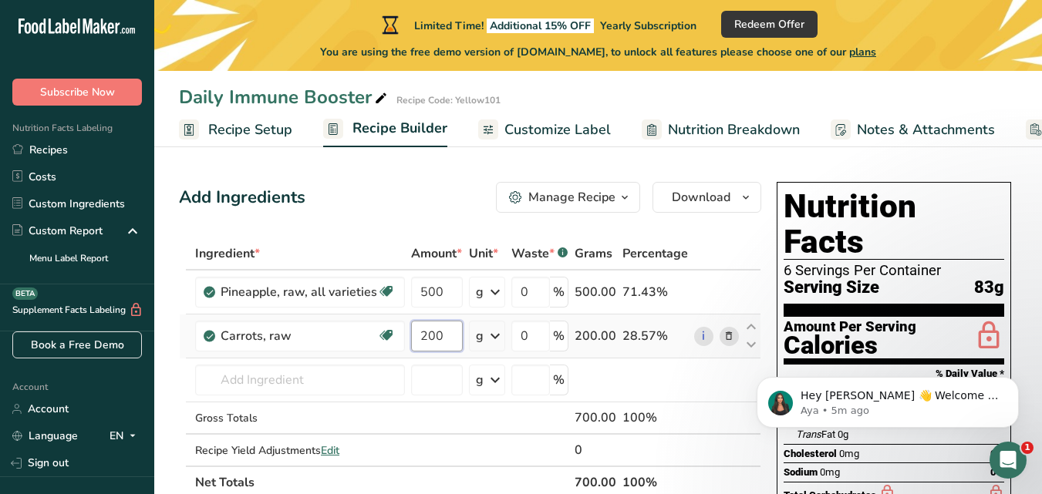
type input "200"
click at [466, 357] on div "Ingredient * Amount * Unit * Waste * .a-a{fill:#347362;}.b-a{fill:#fff;} Grams …" at bounding box center [470, 368] width 582 height 261
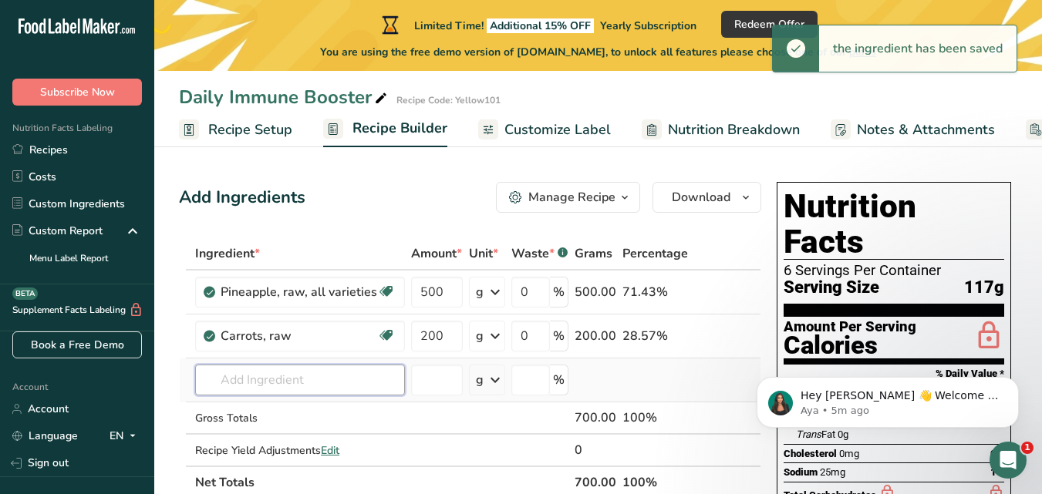
click at [228, 382] on input "text" at bounding box center [300, 380] width 210 height 31
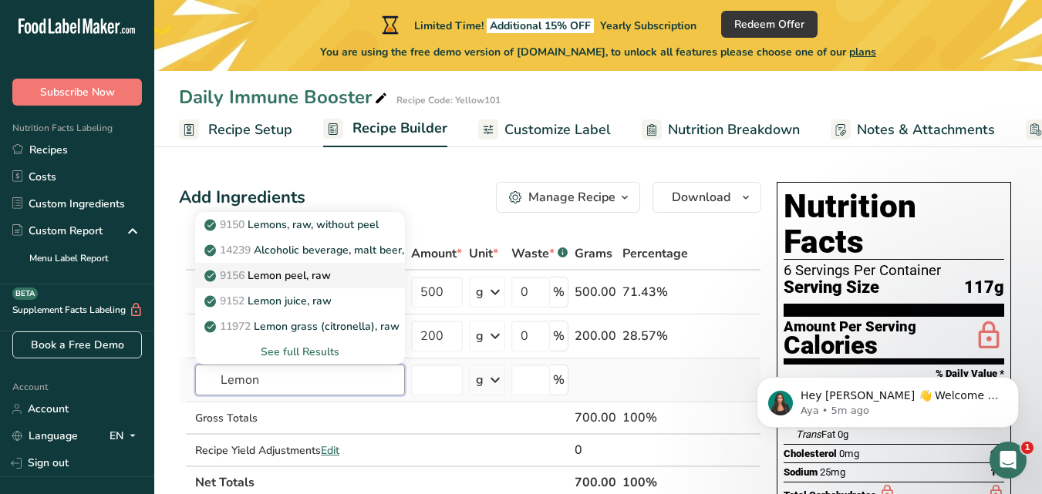
type input "Lemon"
click at [325, 277] on p "9156 Lemon peel, raw" at bounding box center [268, 276] width 123 height 16
type input "Lemon peel, raw"
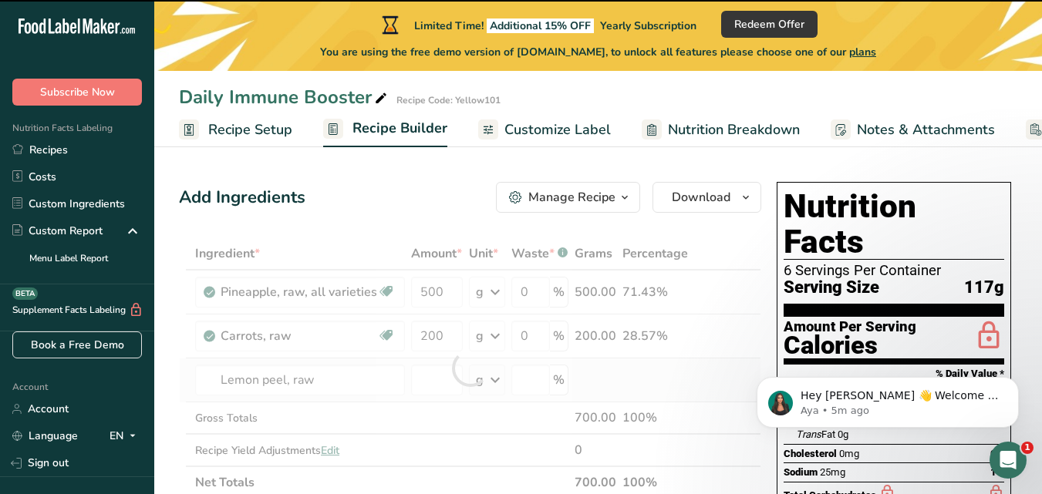
type input "0"
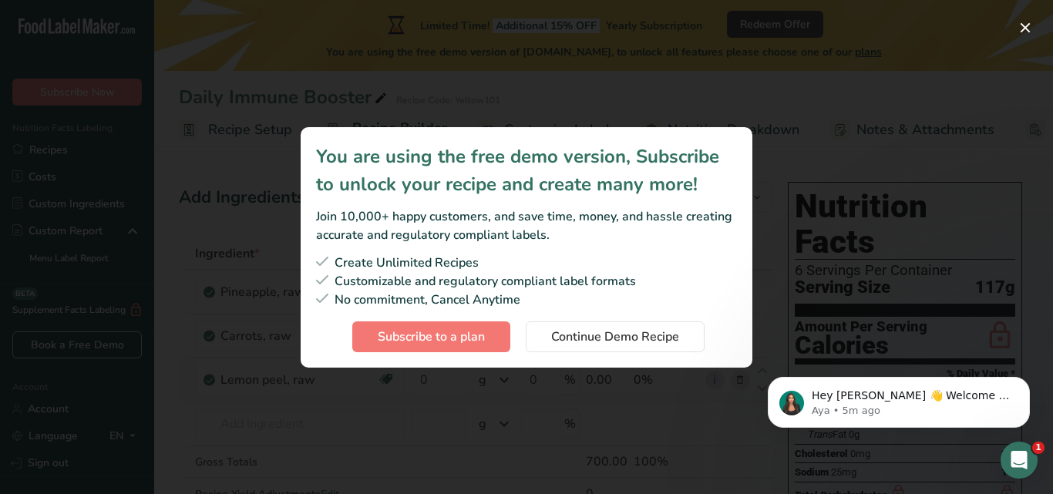
click at [663, 248] on section "You are using the free demo version, Subscribe to unlock your recipe and create…" at bounding box center [527, 247] width 452 height 241
click at [660, 82] on div "Subscription modal" at bounding box center [526, 247] width 1053 height 494
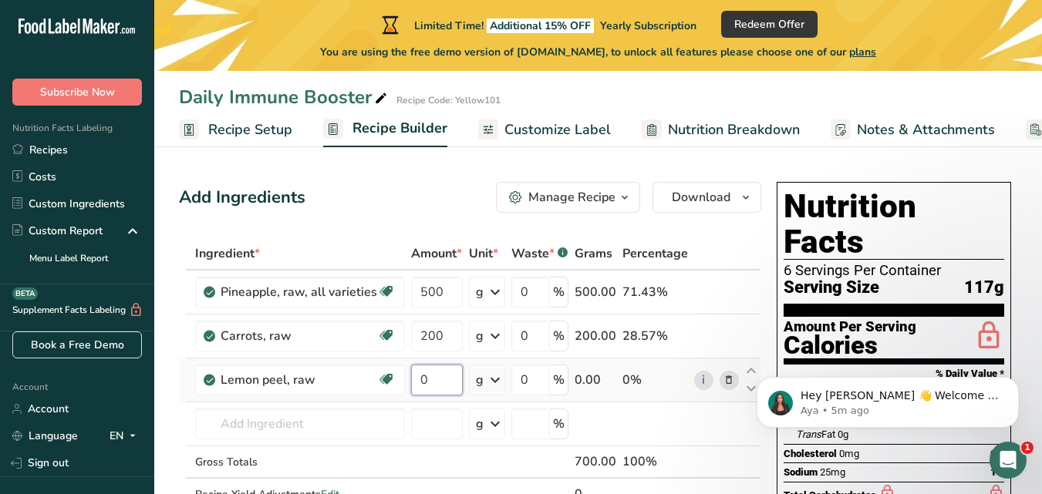
click at [452, 381] on input "0" at bounding box center [437, 380] width 52 height 31
type input "1"
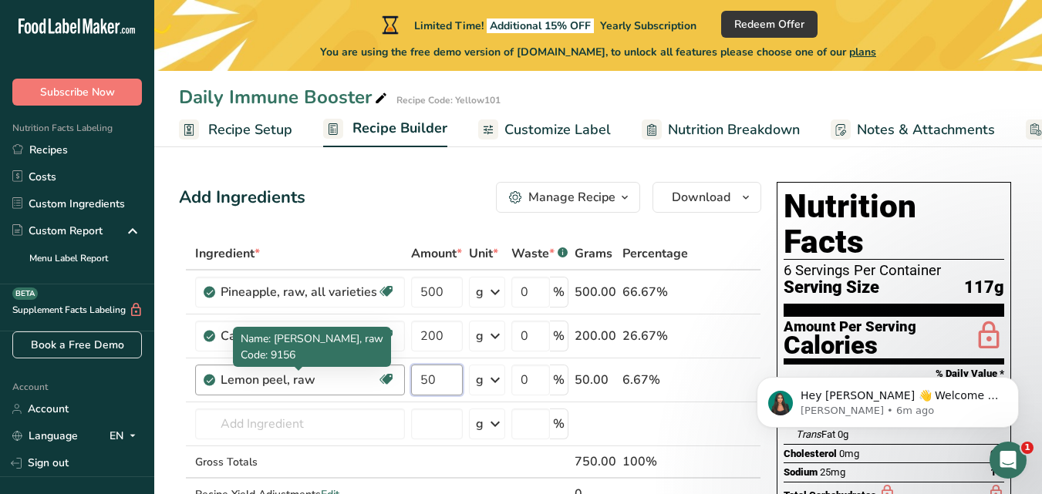
type input "50"
click at [318, 376] on div "Ingredient * Amount * Unit * Waste * .a-a{fill:#347362;}.b-a{fill:#fff;} Grams …" at bounding box center [470, 390] width 582 height 305
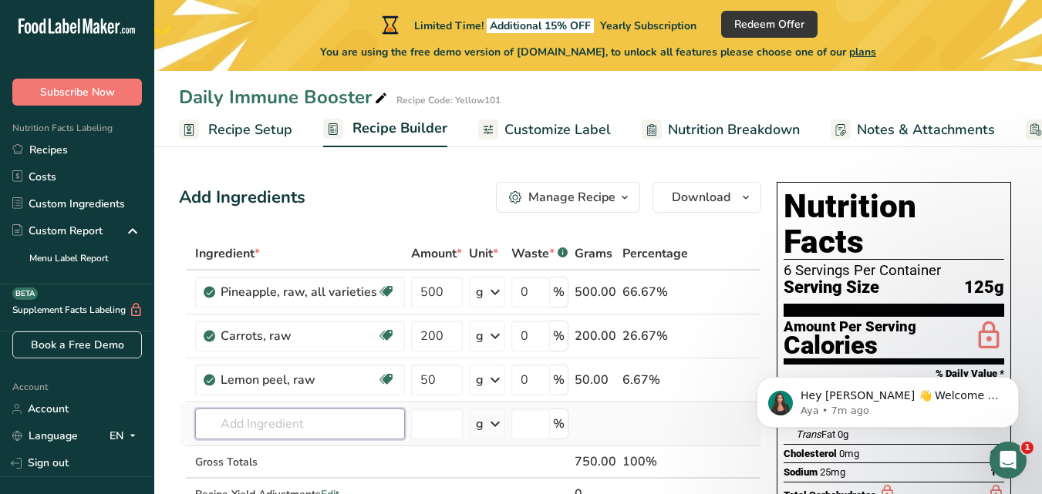
click at [309, 420] on input "text" at bounding box center [300, 424] width 210 height 31
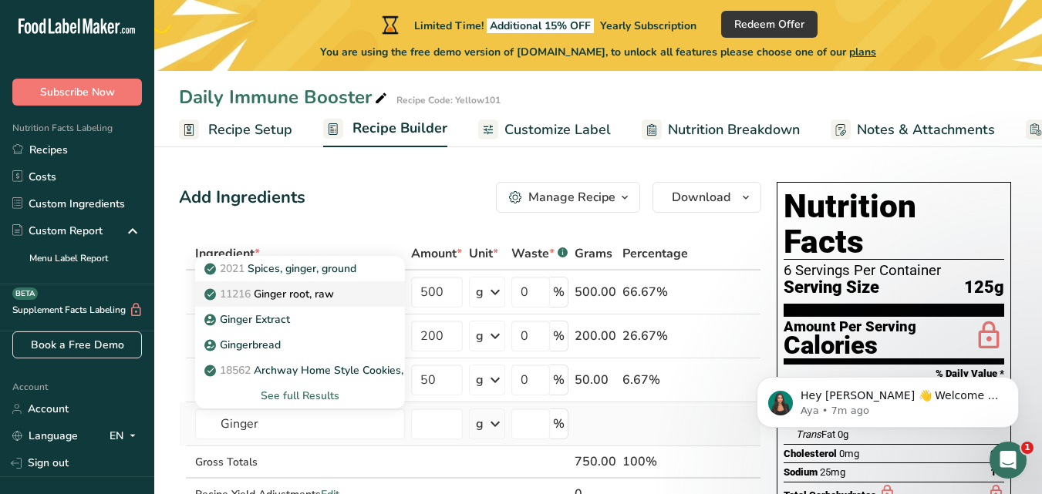
click at [307, 296] on p "11216 Ginger root, raw" at bounding box center [270, 294] width 126 height 16
type input "Ginger root, raw"
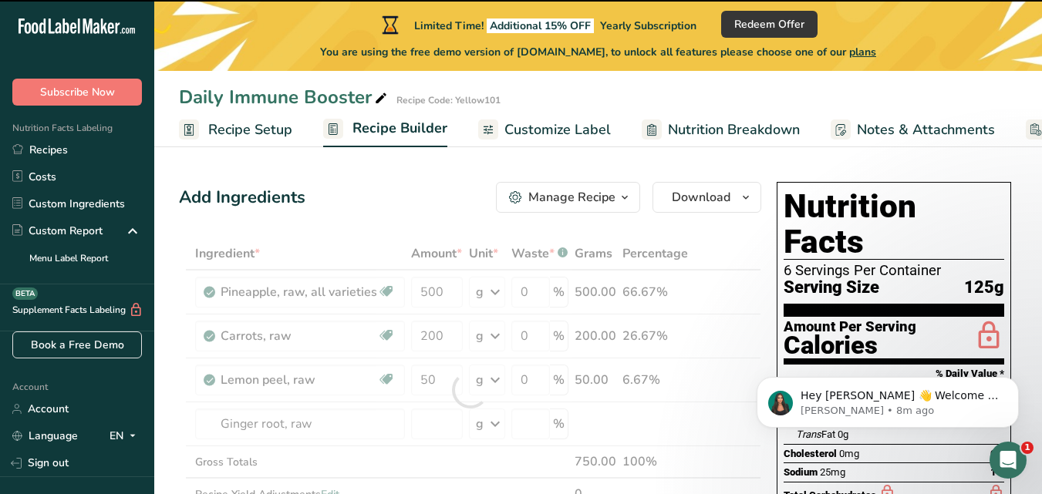
type input "0"
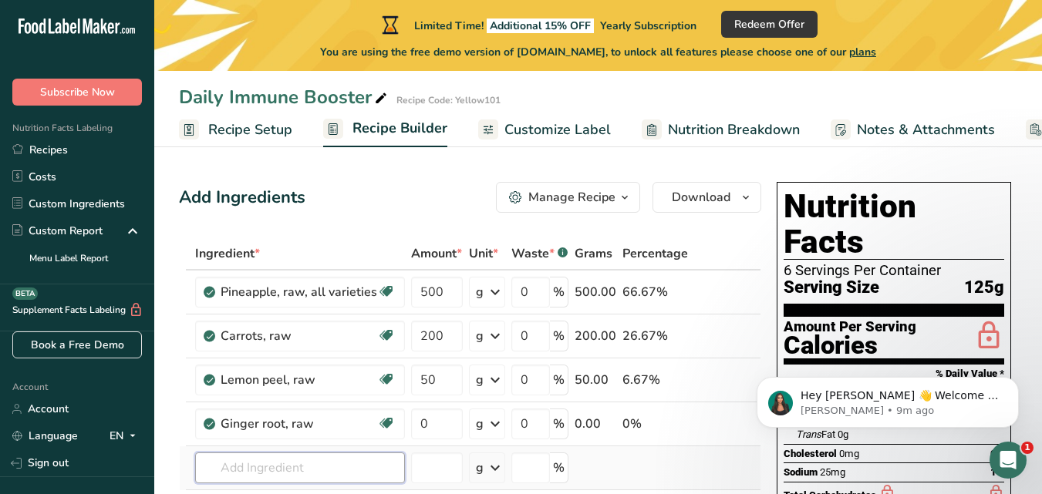
click at [278, 476] on input "text" at bounding box center [300, 468] width 210 height 31
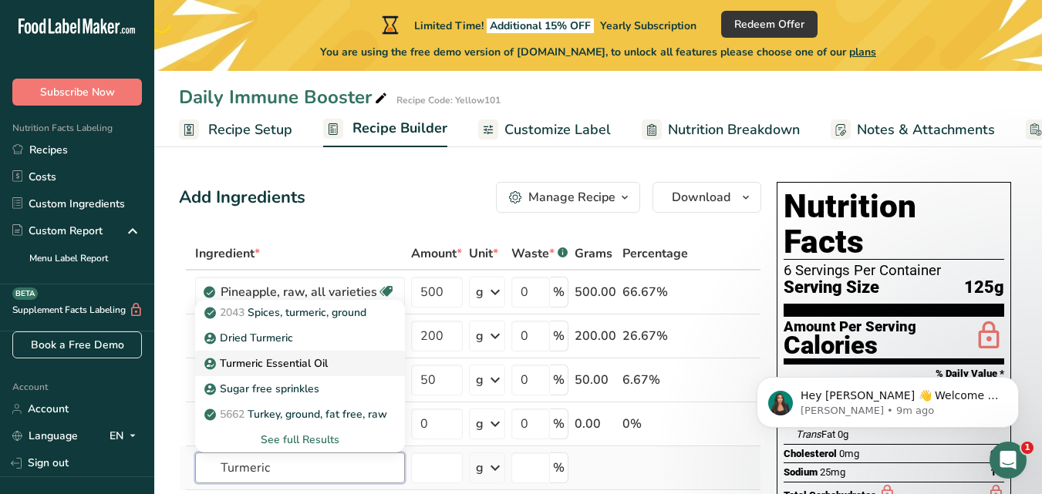
type input "Turmeric"
click at [300, 439] on div "See full Results" at bounding box center [299, 440] width 185 height 16
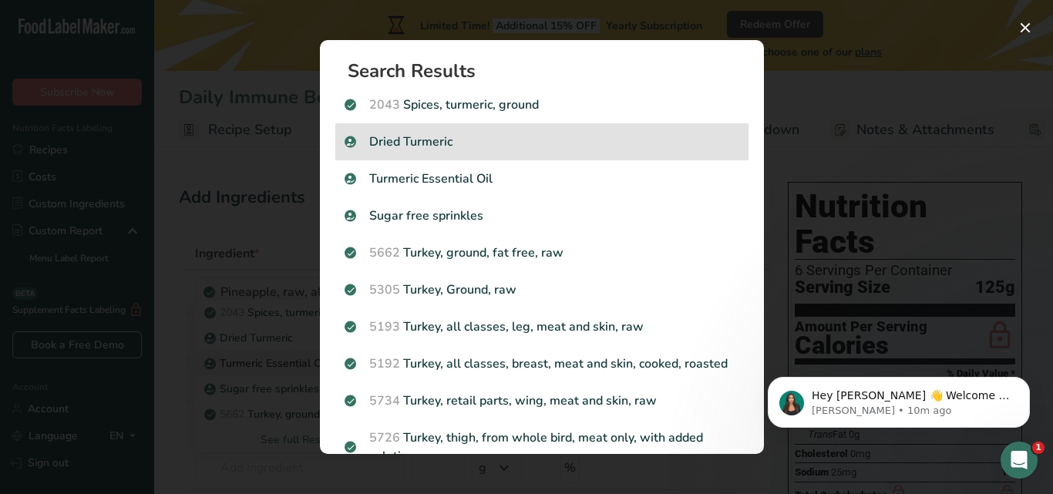
click at [436, 146] on p "Dried Turmeric" at bounding box center [542, 142] width 395 height 19
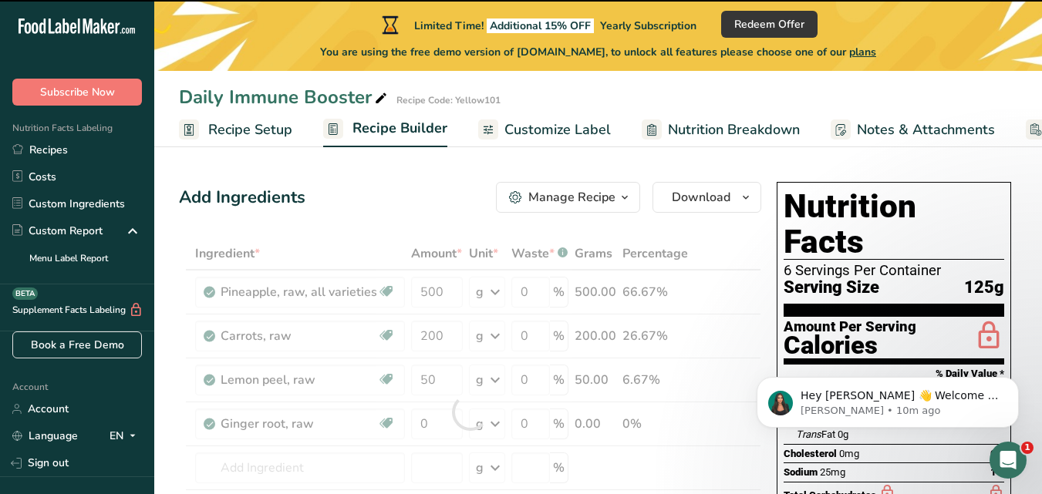
click at [536, 191] on div "Manage Recipe" at bounding box center [571, 197] width 87 height 19
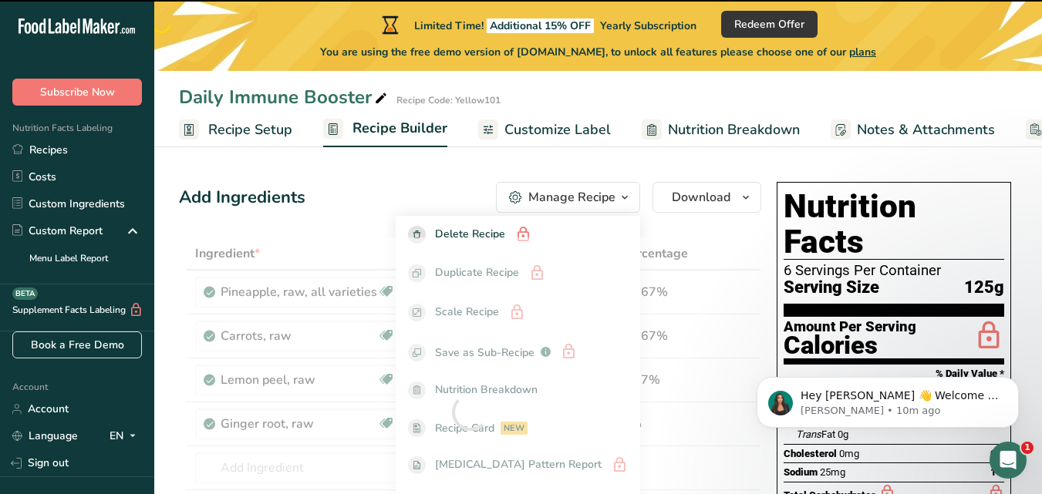
type input "0"
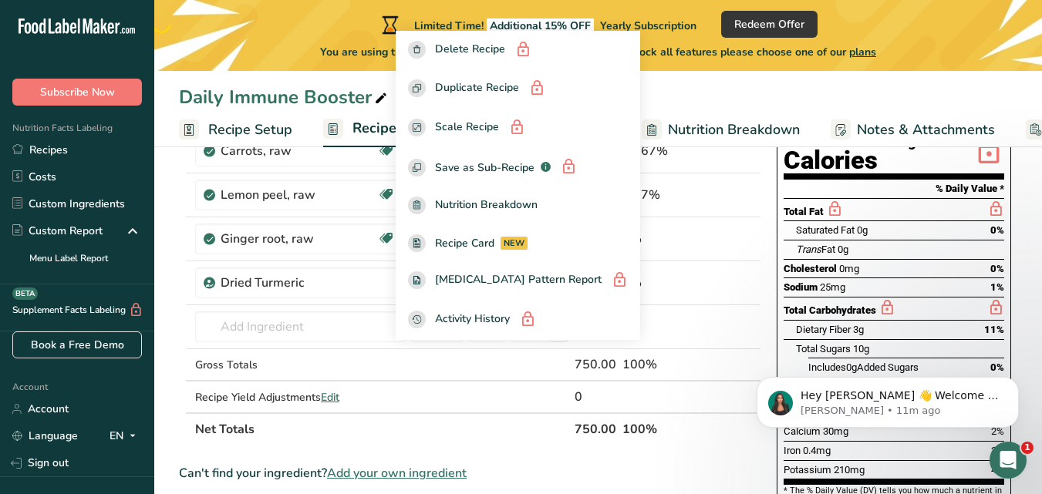
scroll to position [117, 0]
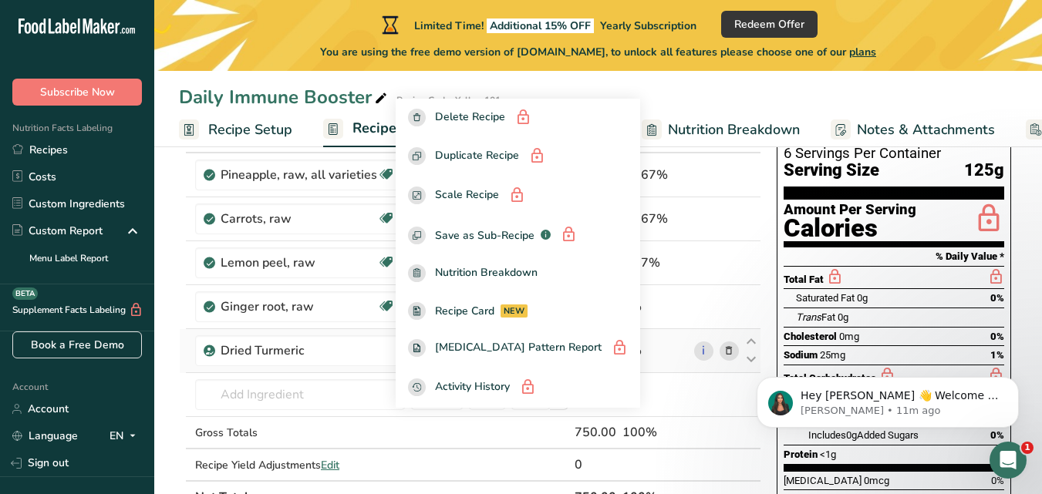
click at [398, 372] on td "Dried Turmeric" at bounding box center [300, 351] width 216 height 44
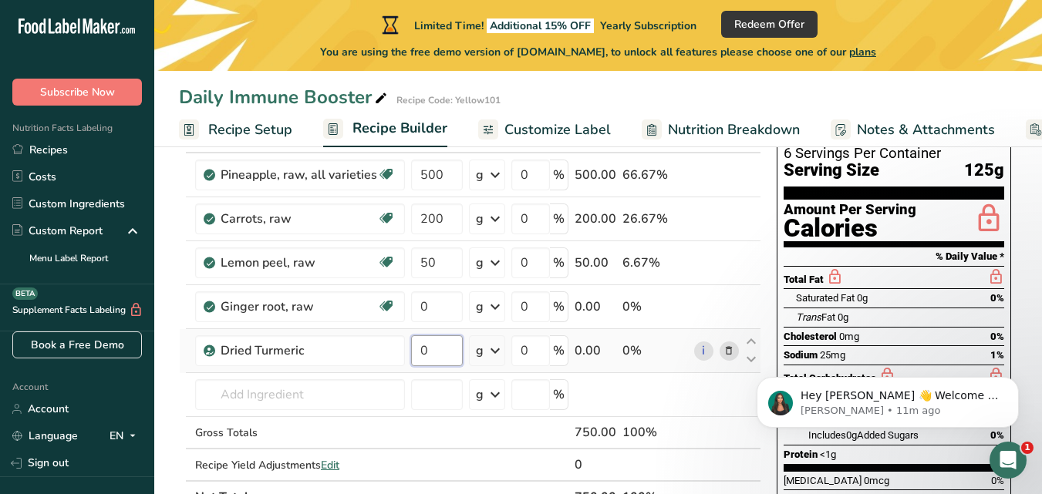
click at [444, 355] on input "0" at bounding box center [437, 350] width 52 height 31
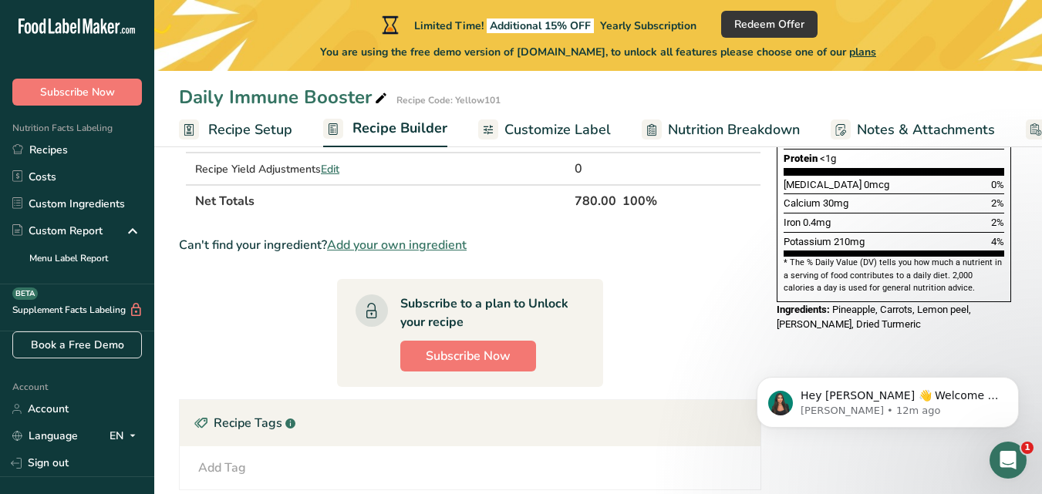
scroll to position [621, 0]
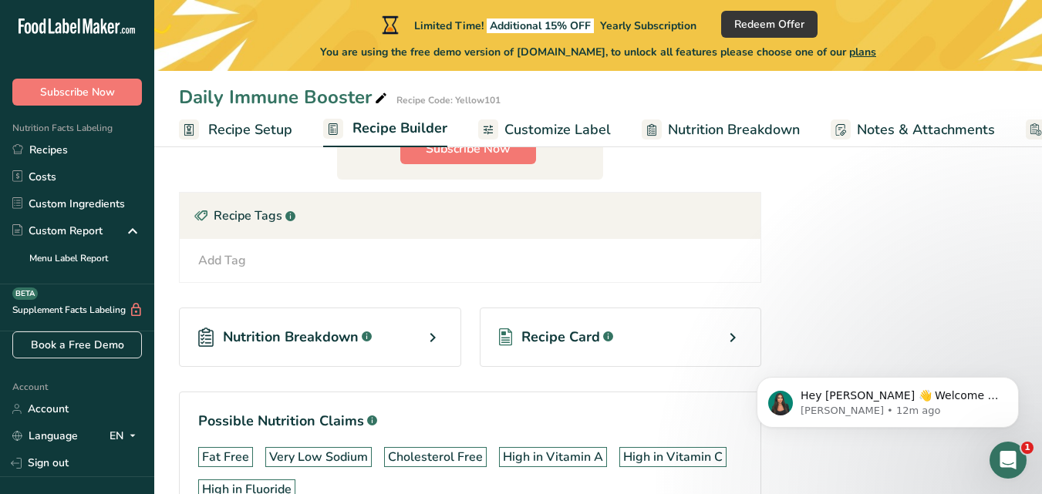
type input "30"
click at [431, 330] on icon at bounding box center [432, 338] width 19 height 28
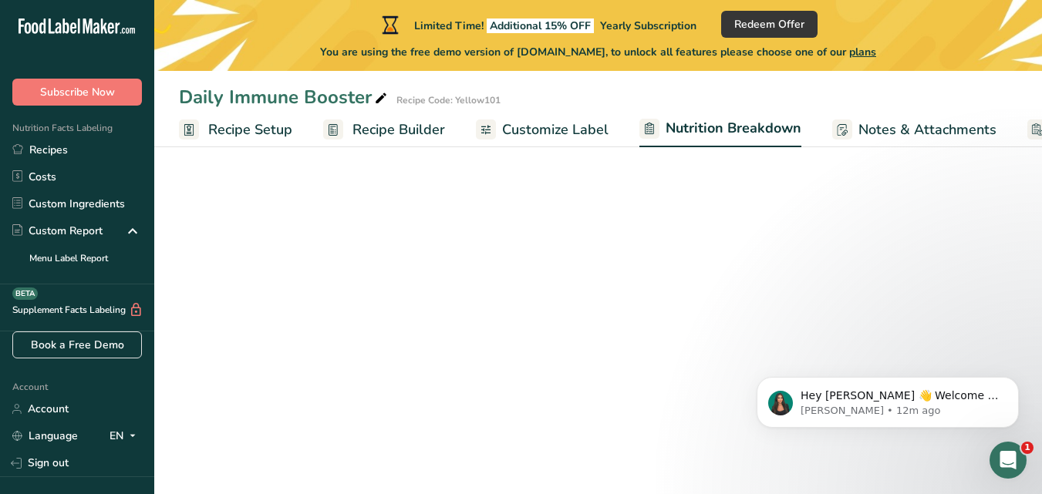
select select "Calories"
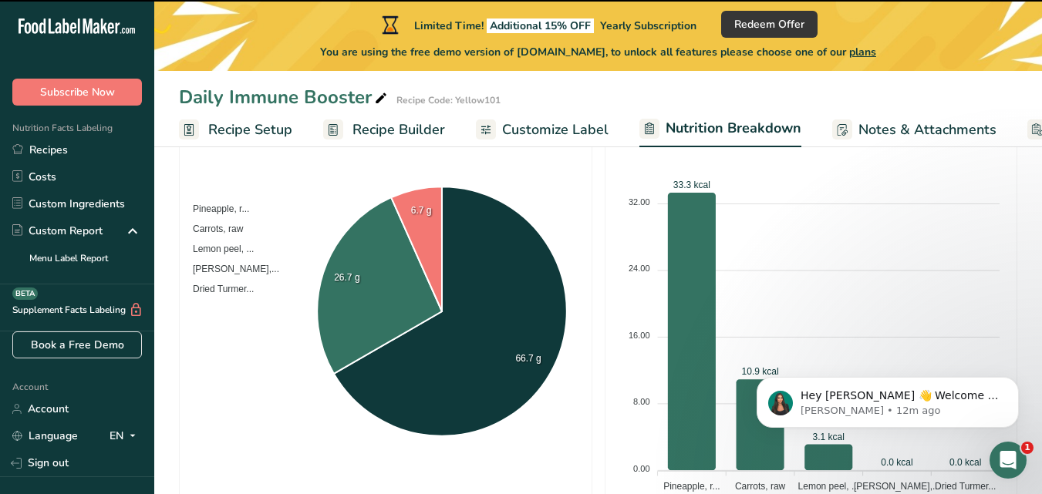
scroll to position [315, 0]
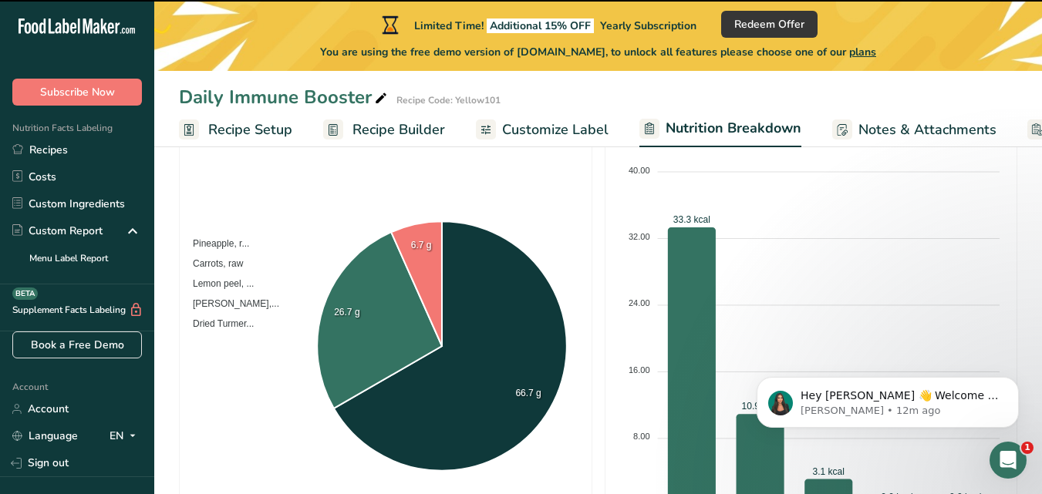
click at [405, 140] on span "Recipe Builder" at bounding box center [398, 130] width 93 height 21
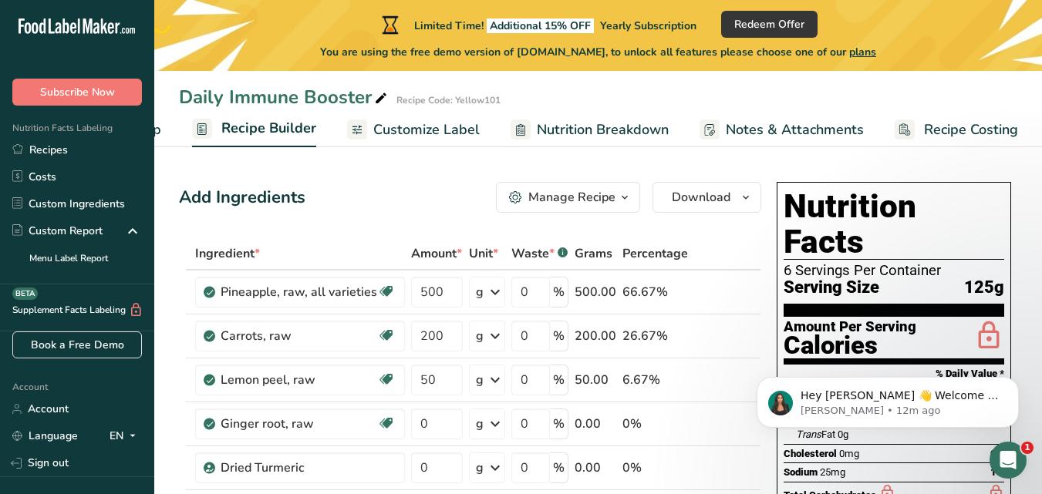
click at [163, 130] on ul "Recipe Setup Recipe Builder Customize Label Nutrition Breakdown Notes & Attachm…" at bounding box center [536, 129] width 1026 height 36
click at [160, 132] on span "Recipe Setup" at bounding box center [119, 130] width 84 height 21
